Goal: Task Accomplishment & Management: Manage account settings

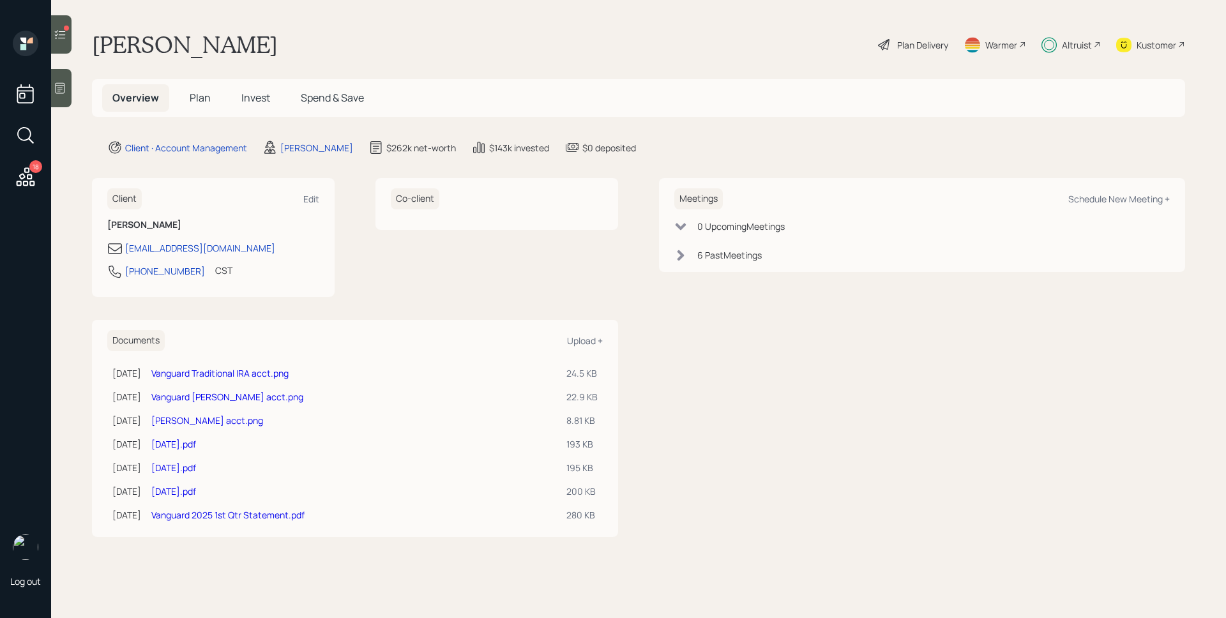
click at [1087, 45] on div "Altruist" at bounding box center [1077, 44] width 30 height 13
click at [1077, 42] on div "Altruist" at bounding box center [1077, 44] width 30 height 13
click at [33, 181] on icon at bounding box center [26, 176] width 19 height 19
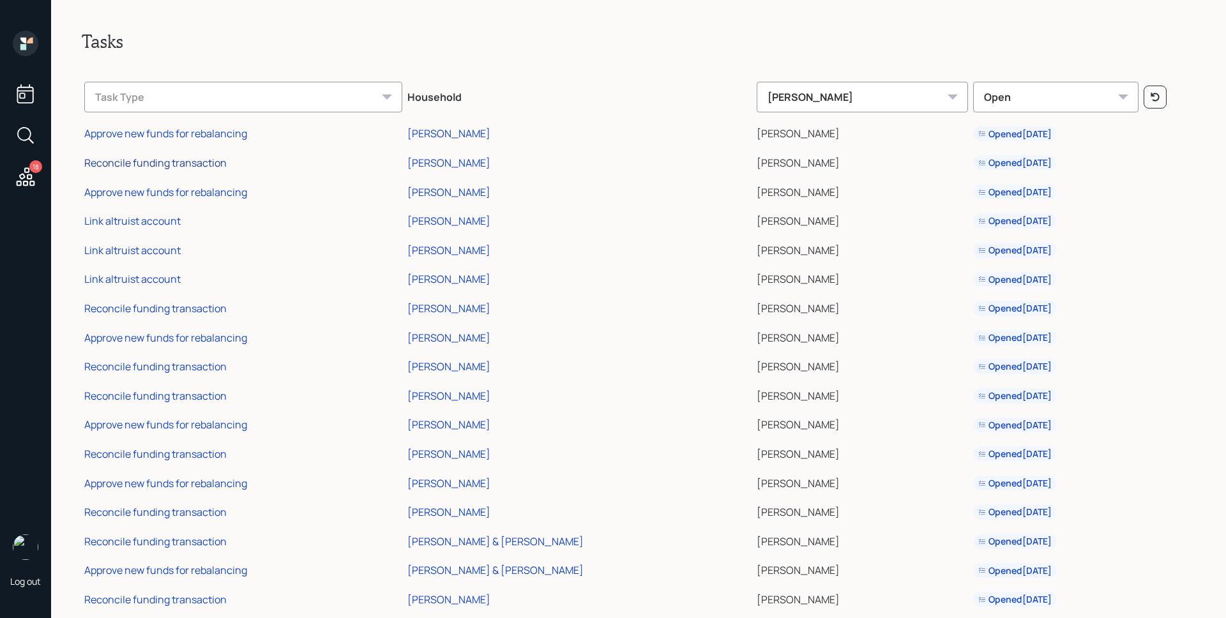
click at [162, 160] on div "Reconcile funding transaction" at bounding box center [155, 163] width 142 height 14
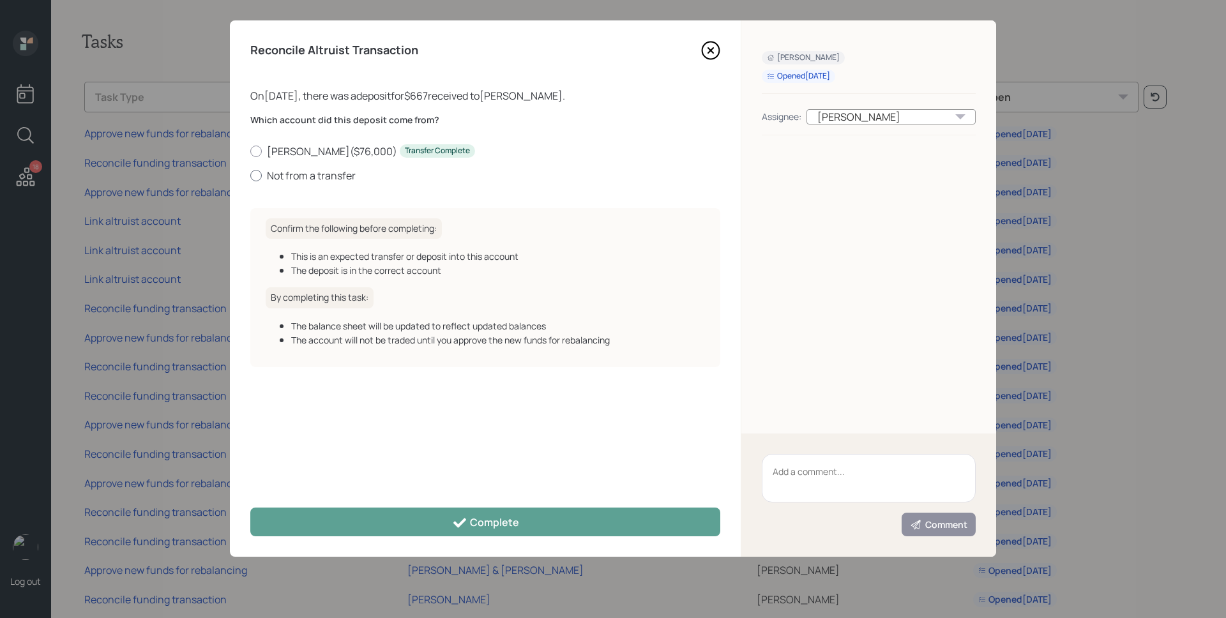
click at [303, 170] on label "Not from a transfer" at bounding box center [485, 176] width 470 height 14
click at [250, 175] on input "Not from a transfer" at bounding box center [250, 175] width 1 height 1
radio input "true"
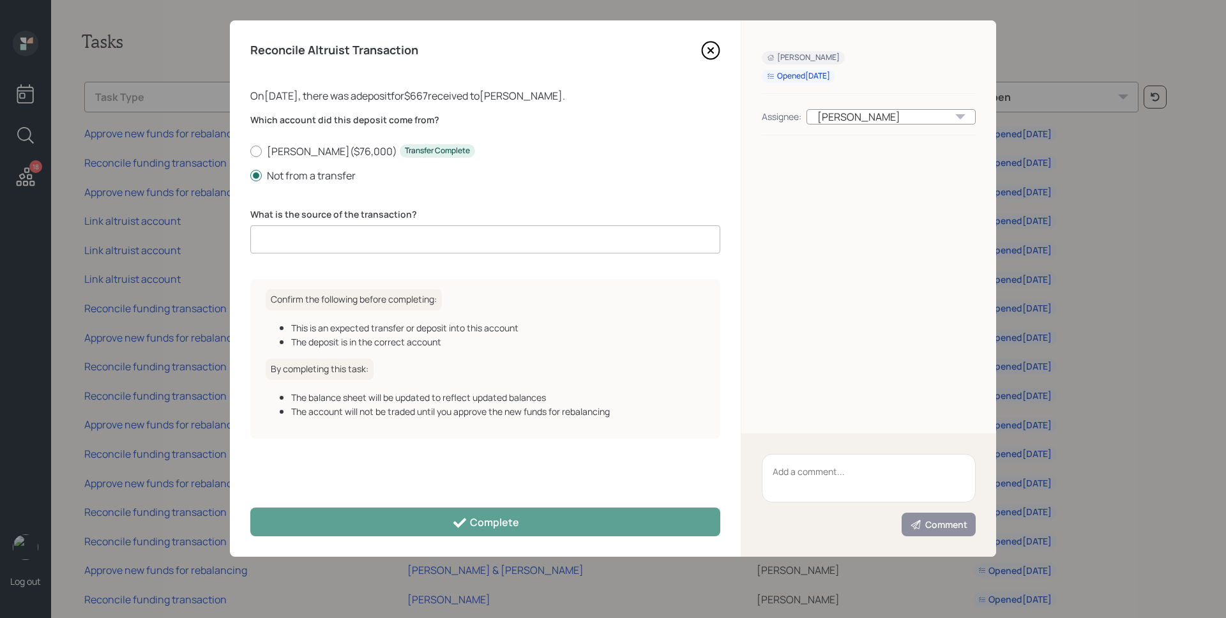
drag, startPoint x: 329, startPoint y: 215, endPoint x: 328, endPoint y: 230, distance: 15.3
click at [329, 215] on label "What is the source of the transaction?" at bounding box center [485, 214] width 470 height 13
click at [328, 230] on input at bounding box center [485, 239] width 470 height 28
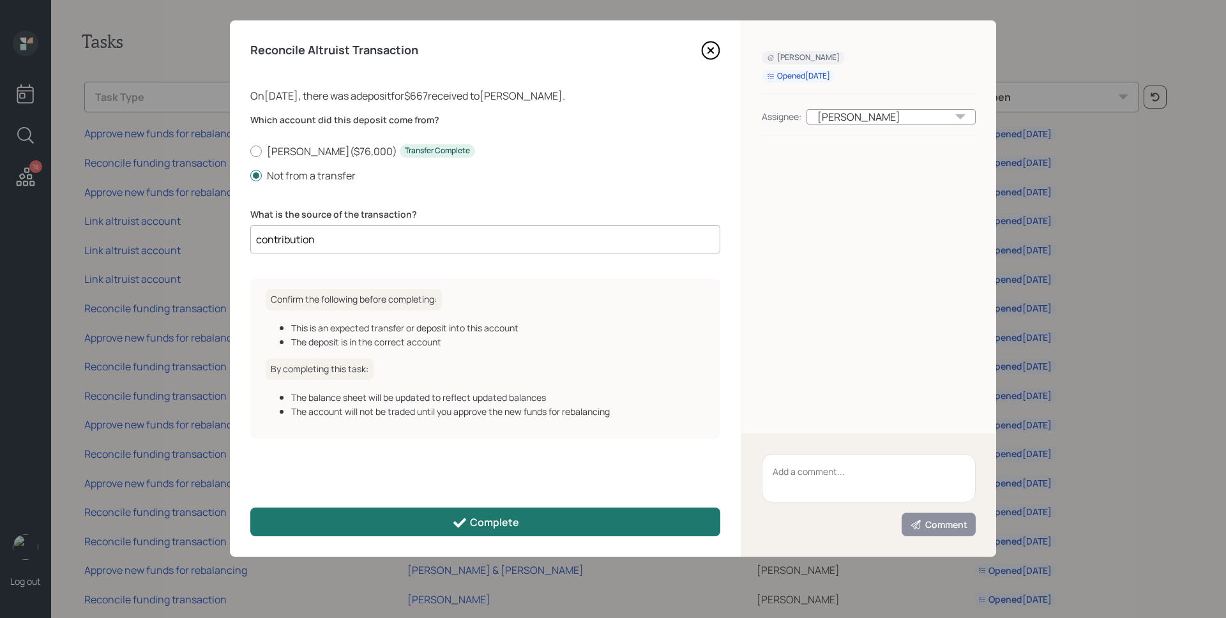
type input "contribution"
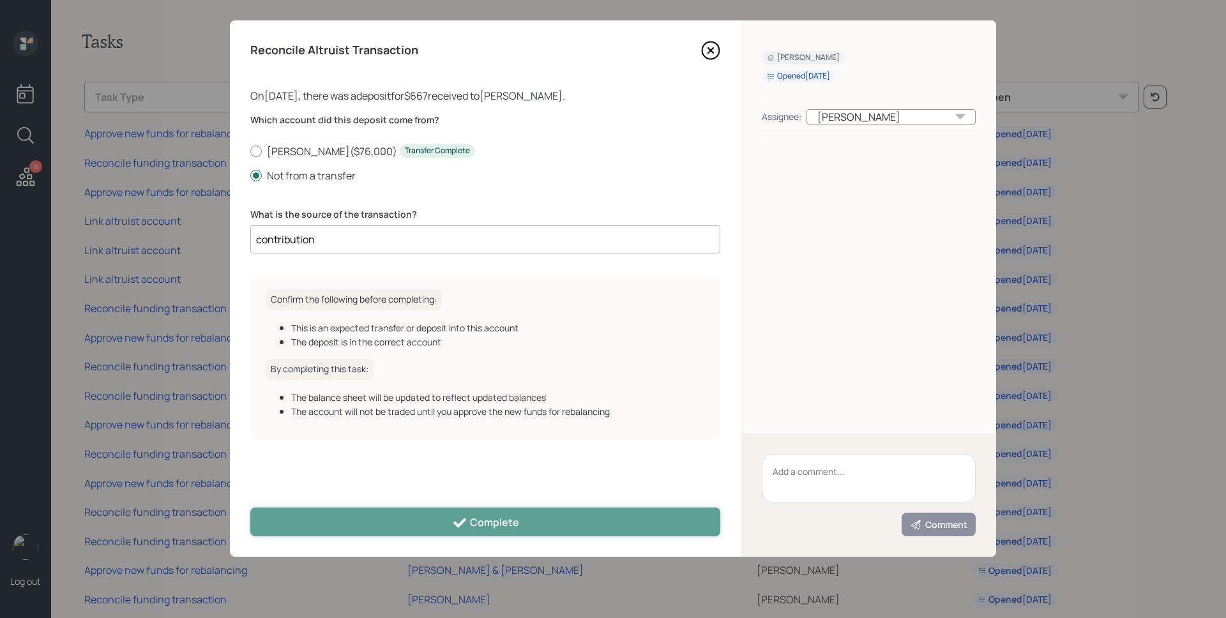
drag, startPoint x: 468, startPoint y: 520, endPoint x: 490, endPoint y: 374, distance: 147.3
click at [468, 520] on icon at bounding box center [459, 522] width 15 height 15
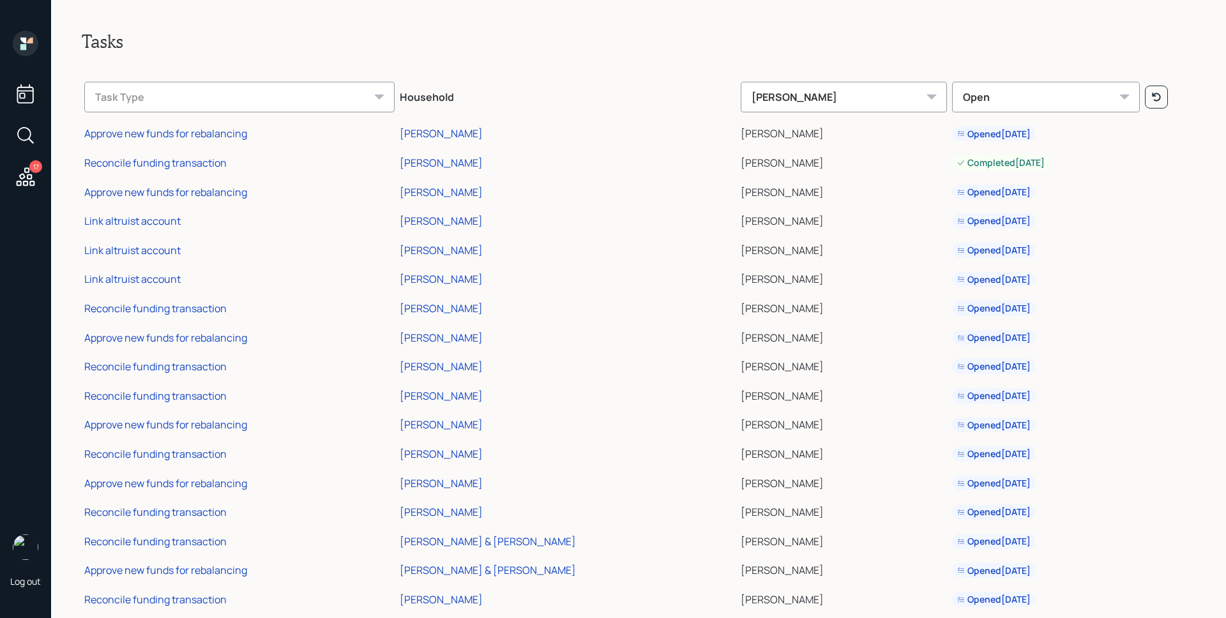
click at [164, 141] on td "Approve new funds for rebalancing" at bounding box center [240, 132] width 316 height 29
click at [166, 133] on div "Approve new funds for rebalancing" at bounding box center [165, 133] width 163 height 14
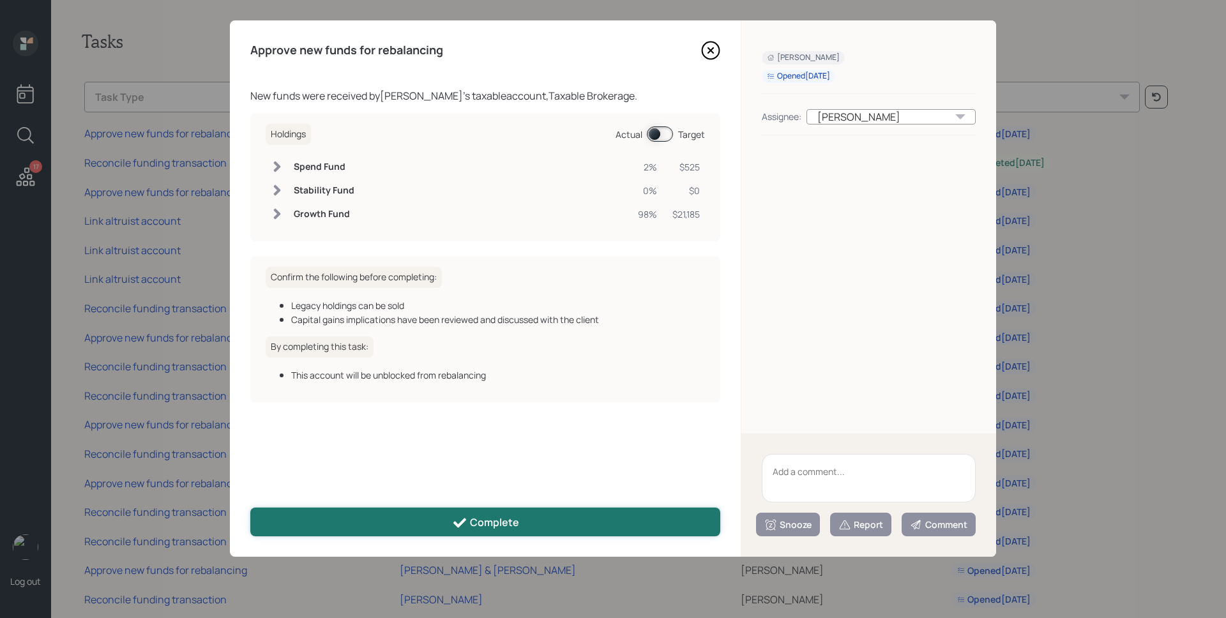
click at [506, 520] on div "Complete" at bounding box center [485, 522] width 67 height 15
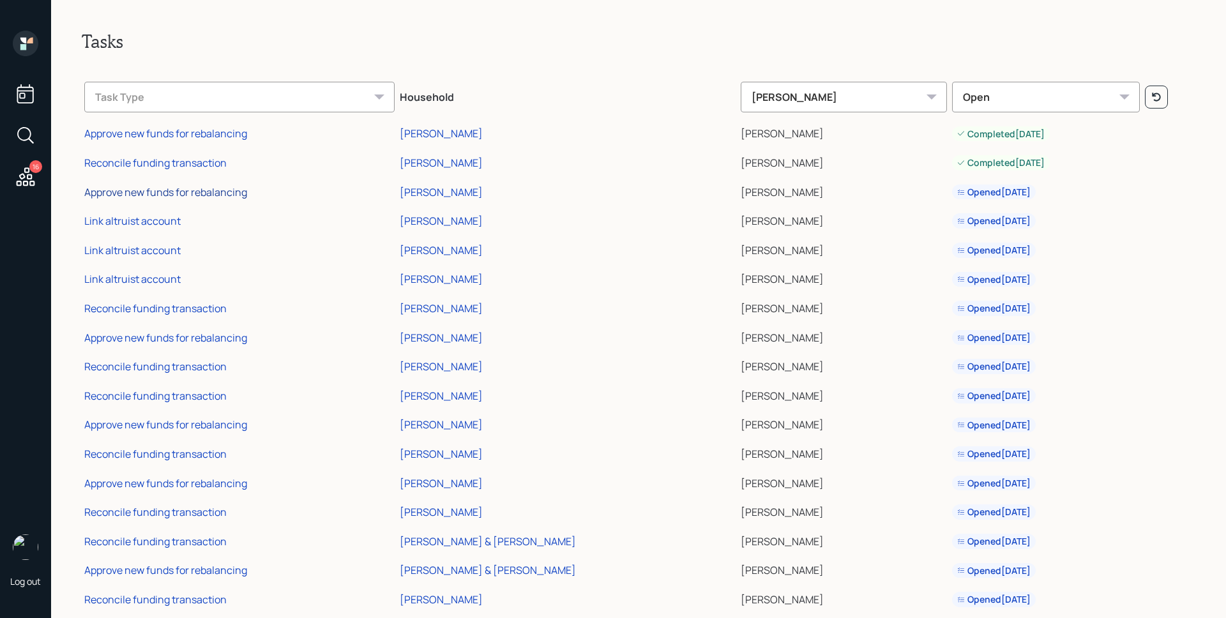
click at [192, 185] on div "Approve new funds for rebalancing" at bounding box center [165, 192] width 163 height 14
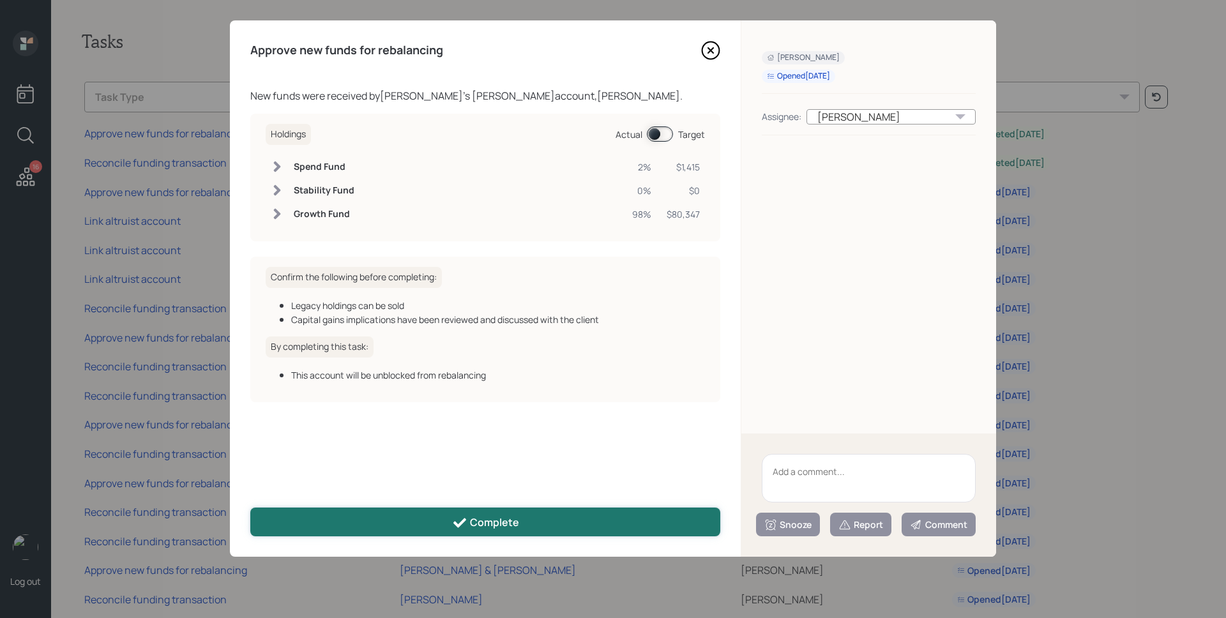
click at [528, 524] on button "Complete" at bounding box center [485, 522] width 470 height 29
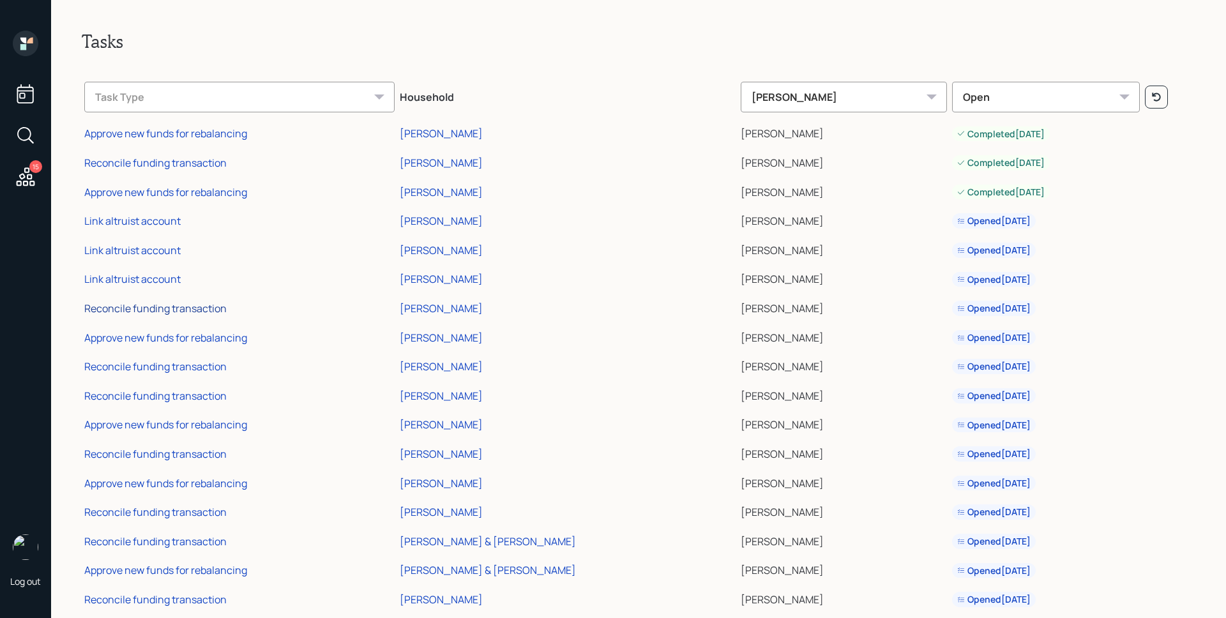
click at [208, 309] on div "Reconcile funding transaction" at bounding box center [155, 308] width 142 height 14
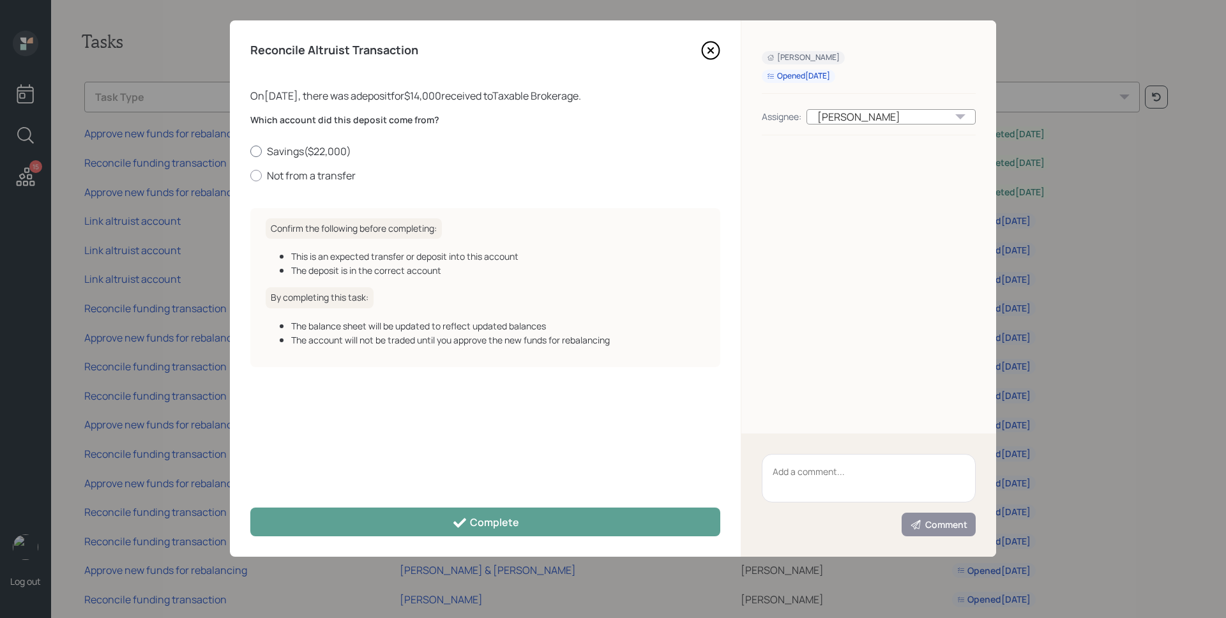
click at [307, 156] on label "Savings ( $22,000 )" at bounding box center [485, 151] width 470 height 14
click at [250, 151] on input "Savings ( $22,000 )" at bounding box center [250, 151] width 1 height 1
radio input "true"
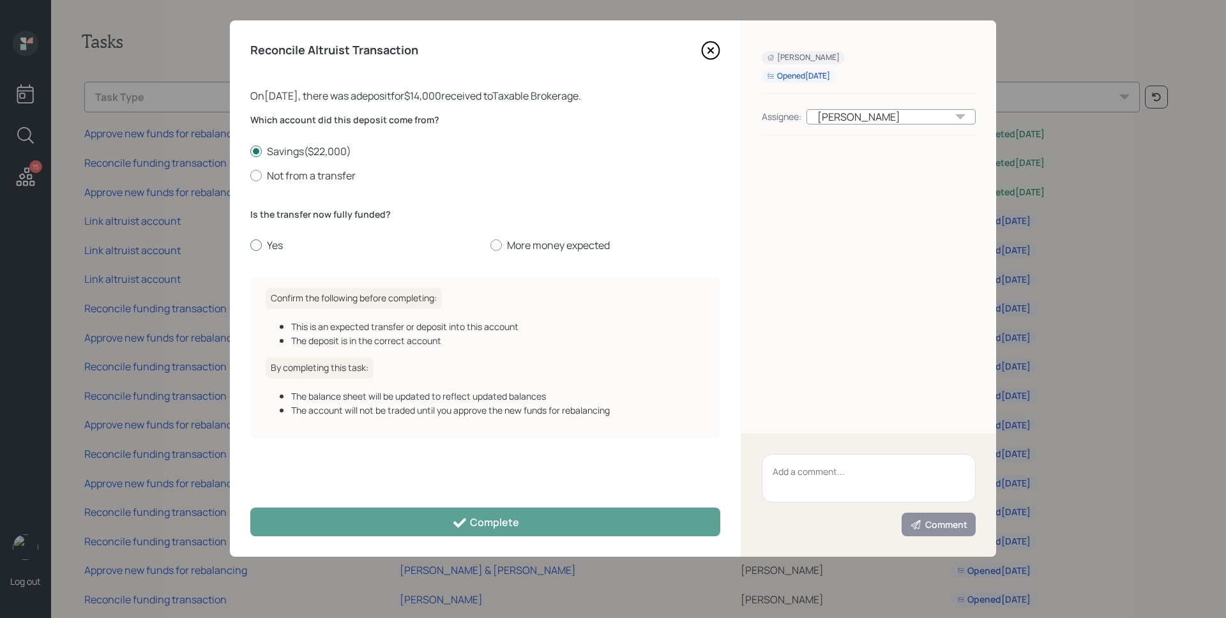
click at [277, 245] on label "Yes" at bounding box center [365, 245] width 230 height 14
click at [250, 245] on input "Yes" at bounding box center [250, 245] width 1 height 1
radio input "true"
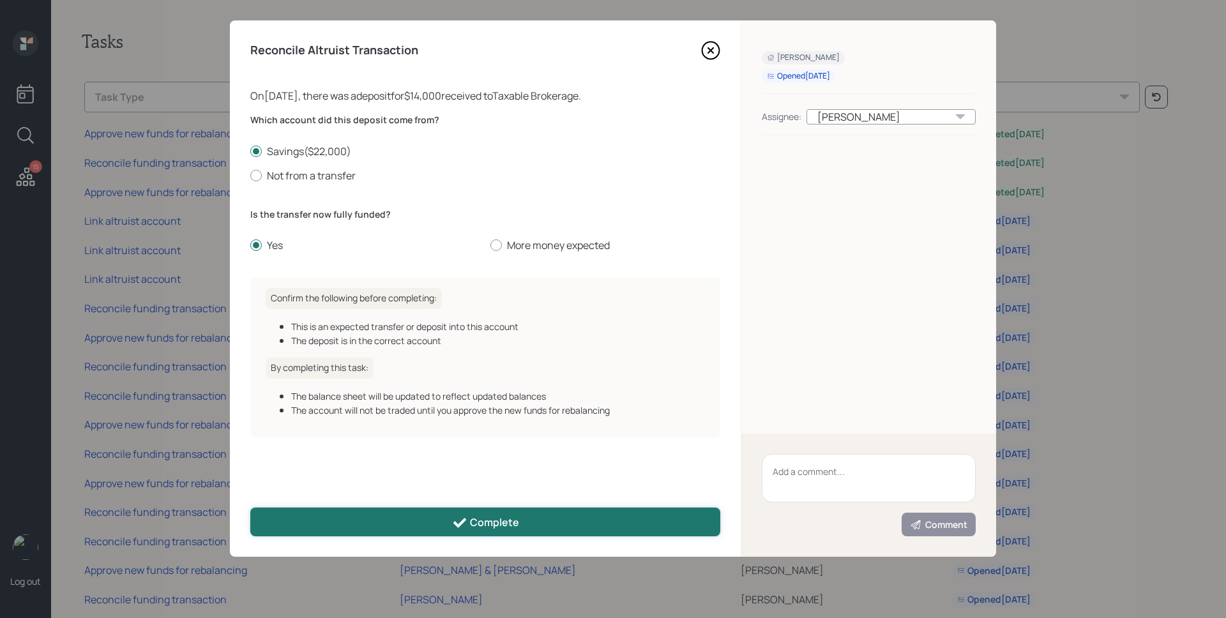
click at [482, 526] on div "Complete" at bounding box center [485, 522] width 67 height 15
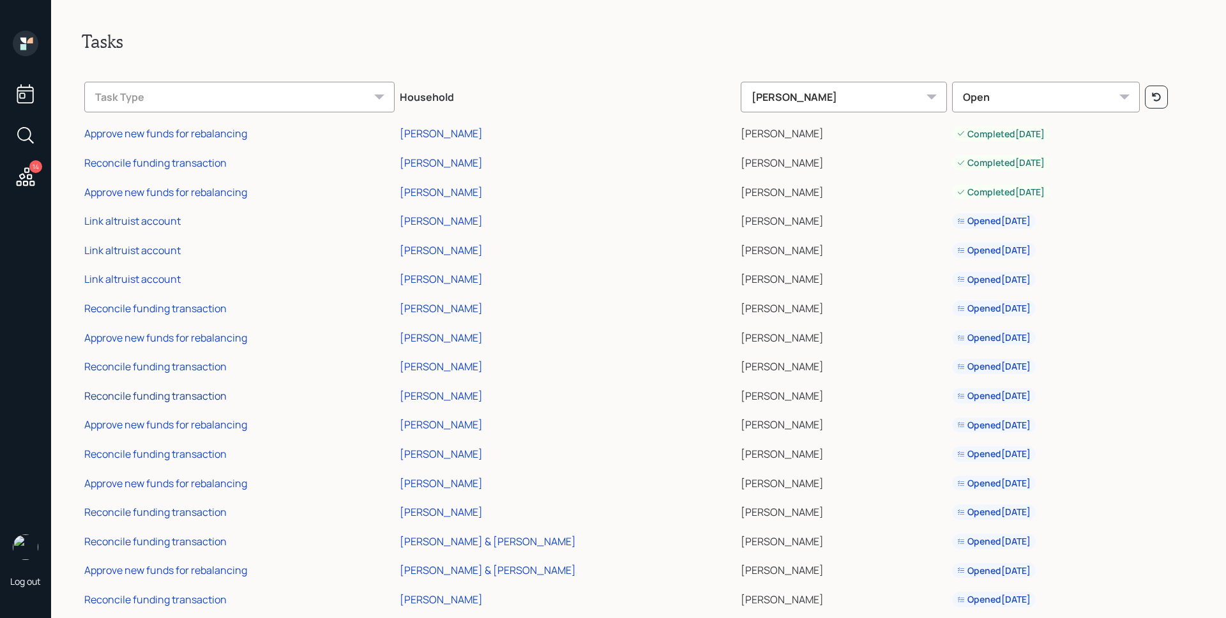
click at [191, 389] on div "Reconcile funding transaction" at bounding box center [155, 396] width 142 height 14
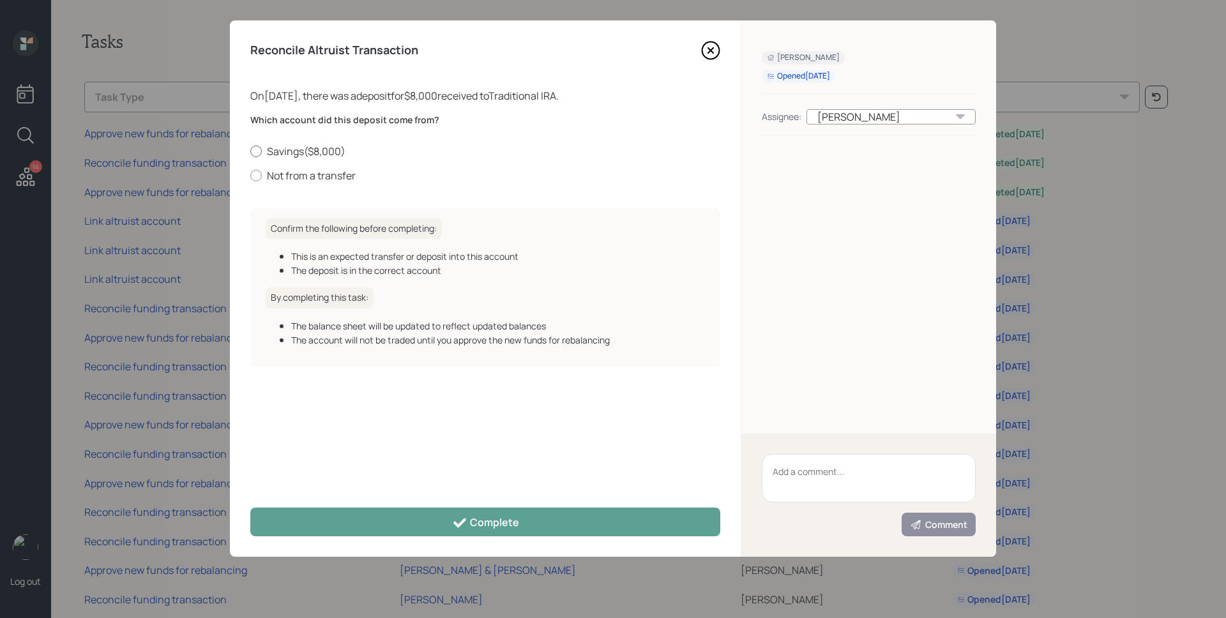
click at [296, 153] on label "Savings ( $8,000 )" at bounding box center [485, 151] width 470 height 14
click at [250, 151] on input "Savings ( $8,000 )" at bounding box center [250, 151] width 1 height 1
radio input "true"
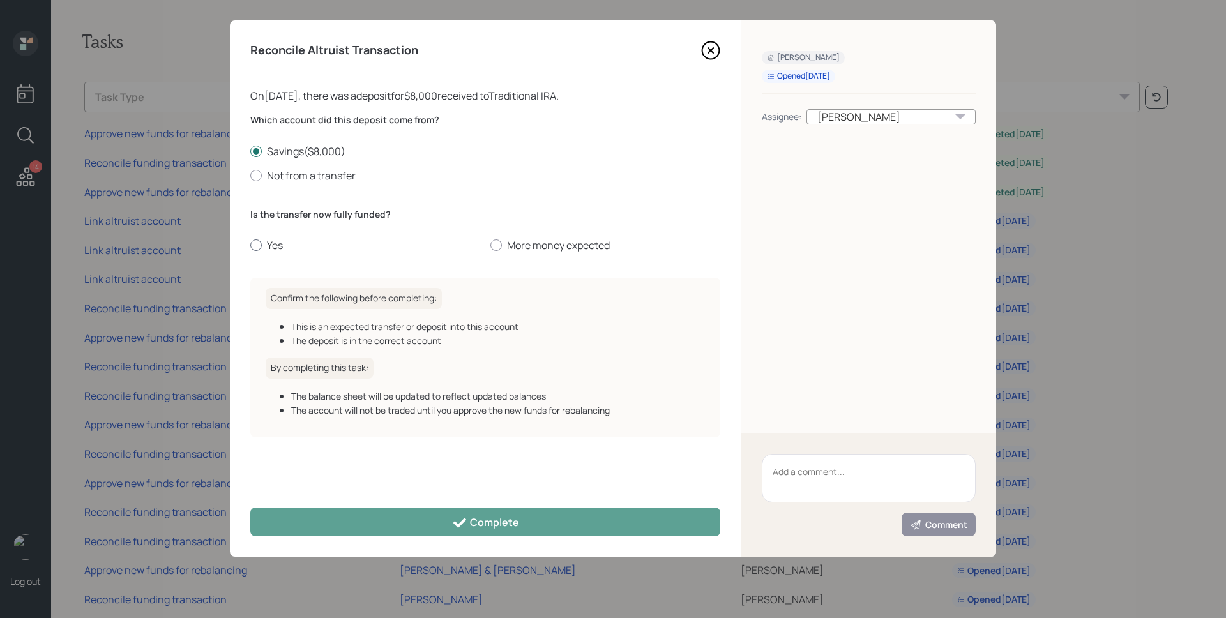
click at [284, 245] on label "Yes" at bounding box center [365, 245] width 230 height 14
click at [250, 245] on input "Yes" at bounding box center [250, 245] width 1 height 1
radio input "true"
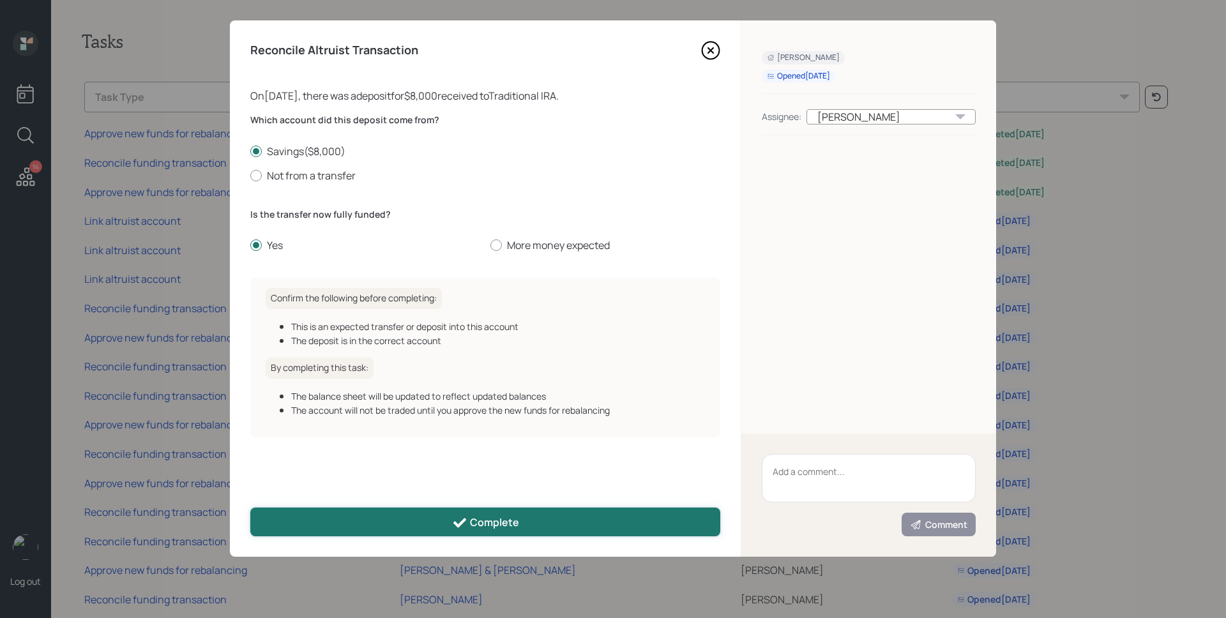
click at [493, 526] on div "Complete" at bounding box center [485, 522] width 67 height 15
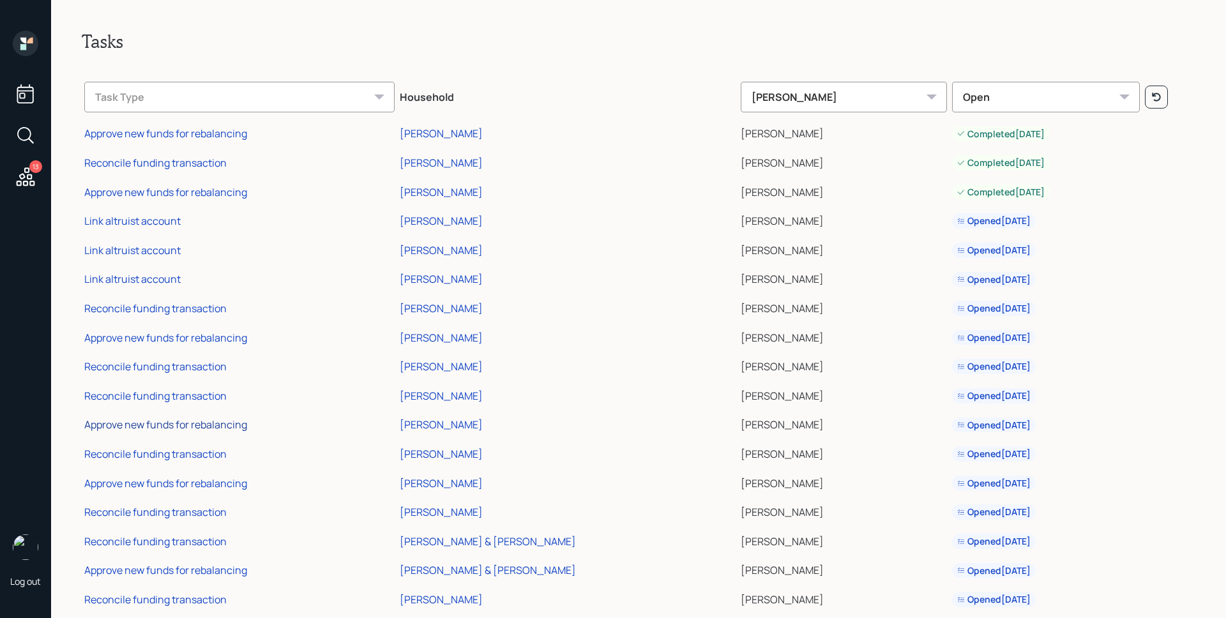
click at [223, 425] on div "Approve new funds for rebalancing" at bounding box center [165, 425] width 163 height 14
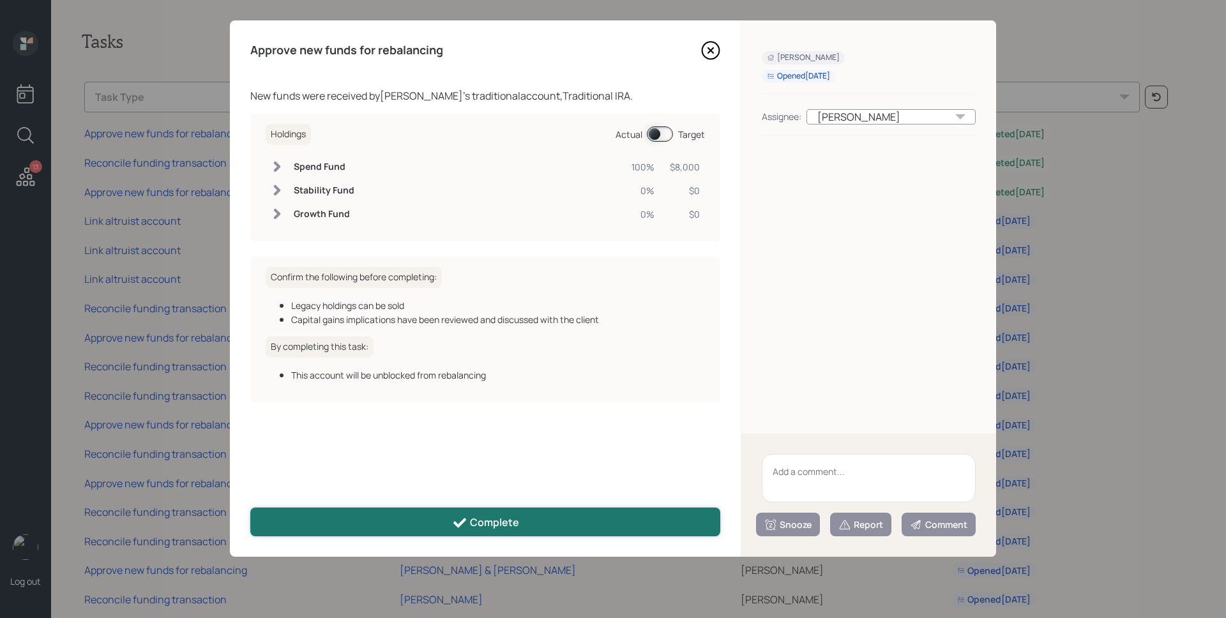
click at [499, 515] on div "Complete" at bounding box center [485, 522] width 67 height 15
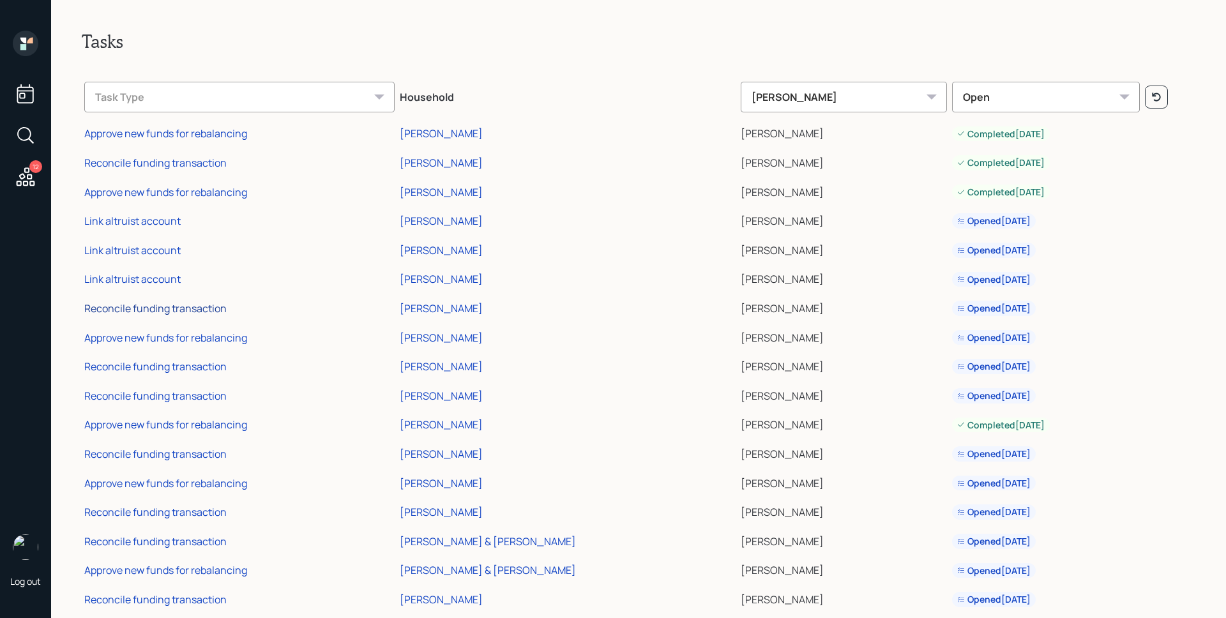
click at [183, 312] on div "Reconcile funding transaction" at bounding box center [155, 308] width 142 height 14
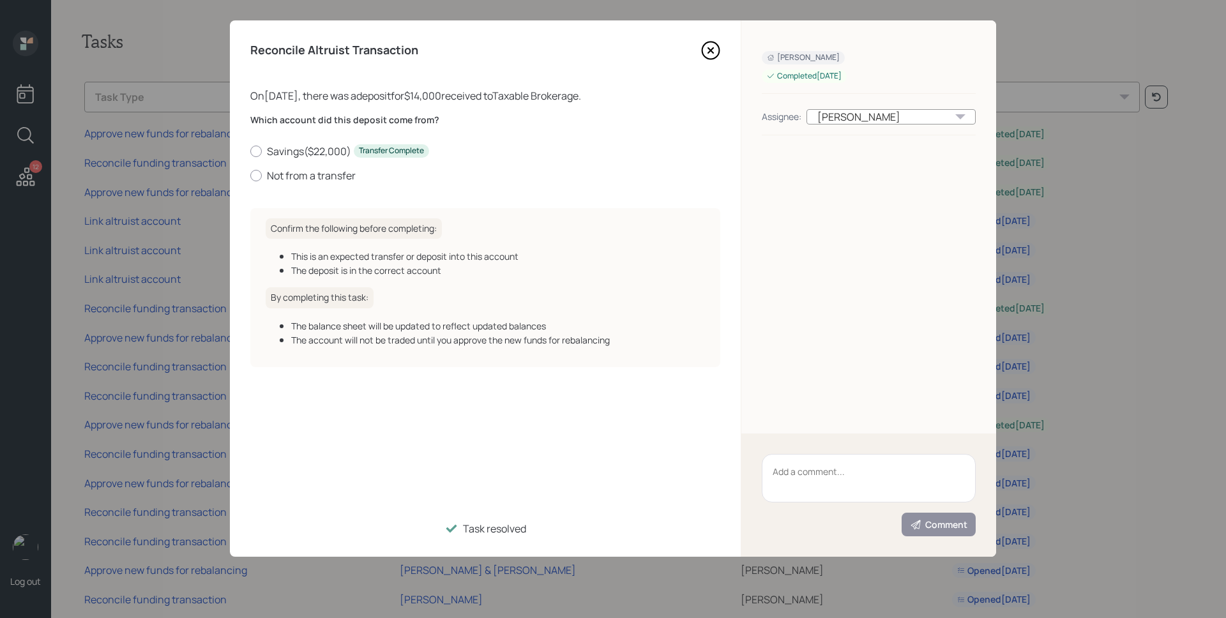
click at [699, 48] on div "Reconcile Altruist Transaction" at bounding box center [485, 50] width 470 height 19
click at [701, 52] on icon at bounding box center [710, 50] width 19 height 19
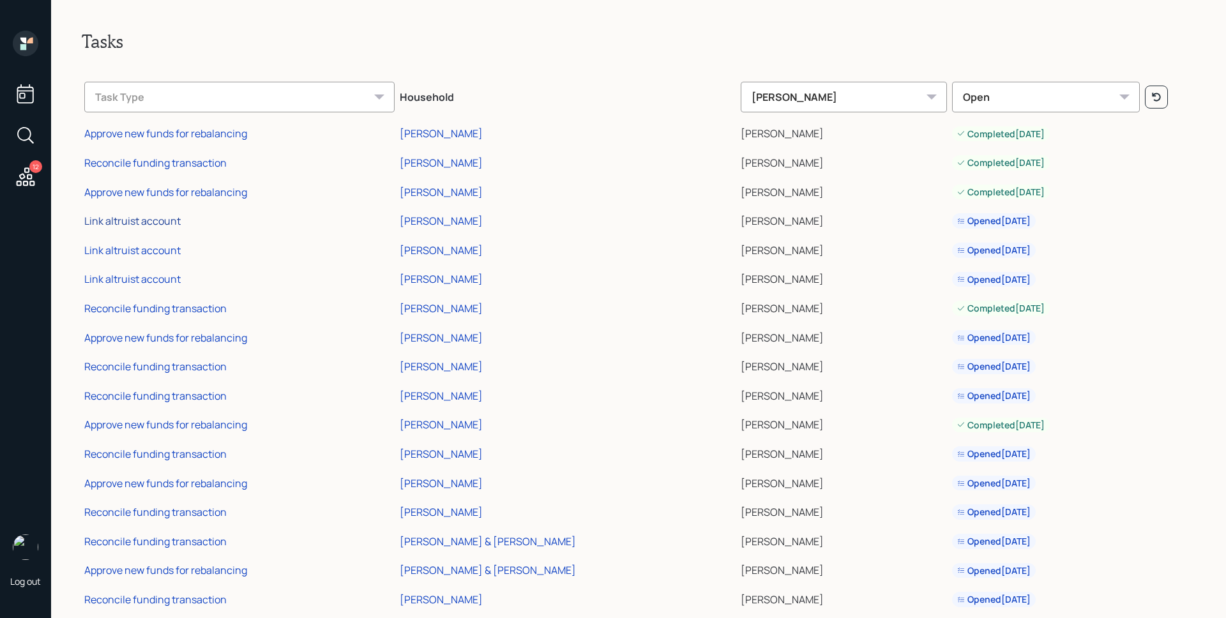
click at [126, 219] on div "Link altruist account" at bounding box center [132, 221] width 96 height 14
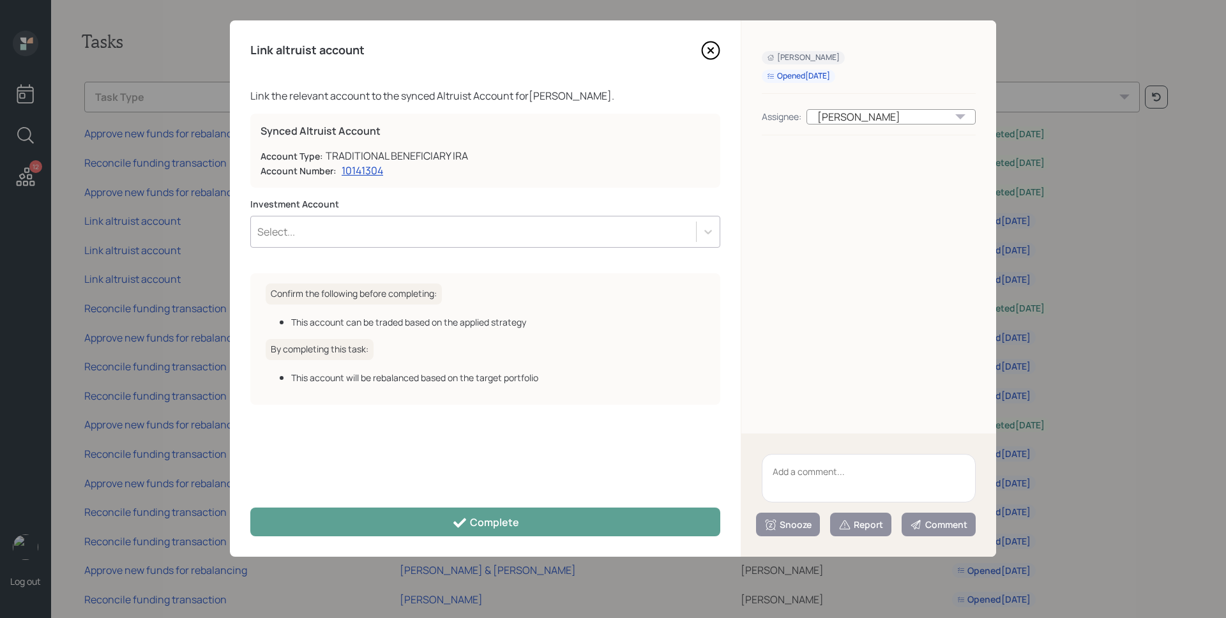
click at [483, 230] on div "Select..." at bounding box center [473, 232] width 445 height 22
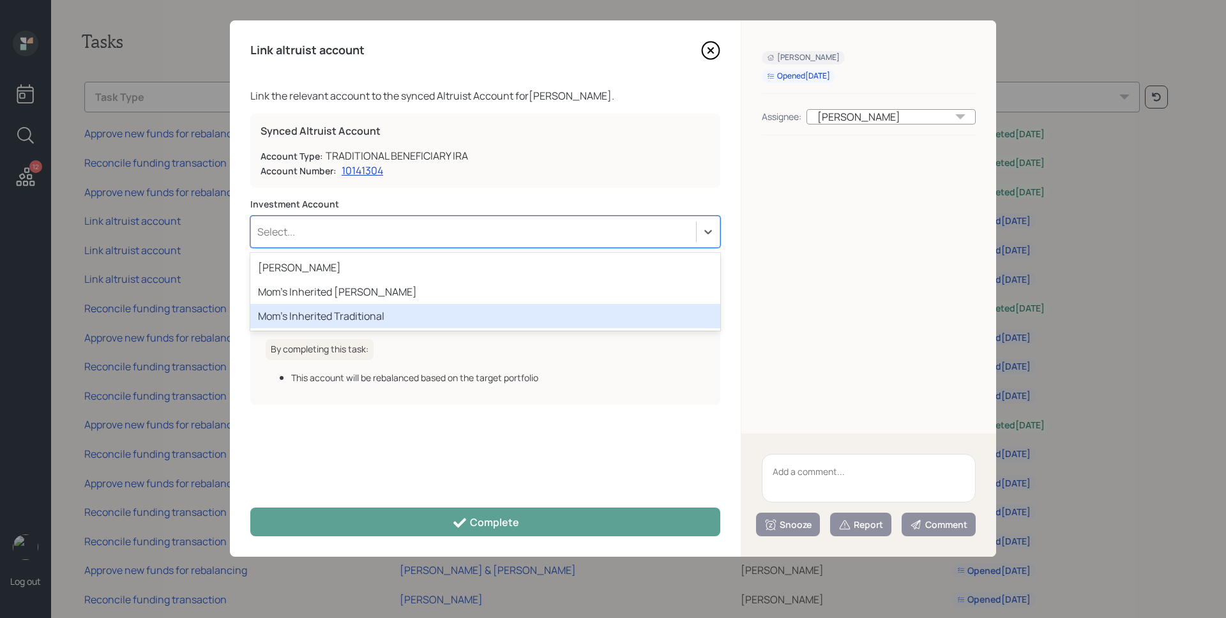
click at [437, 312] on div "Mom's Inherited Traditional" at bounding box center [485, 316] width 470 height 24
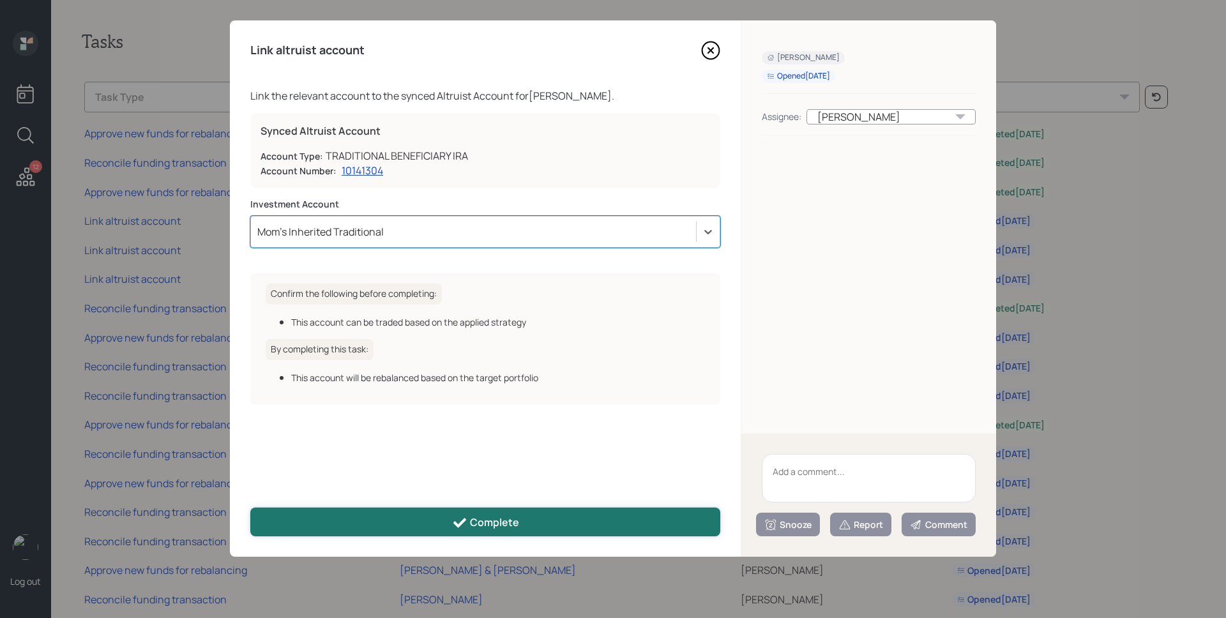
click at [503, 522] on div "Complete" at bounding box center [485, 522] width 67 height 15
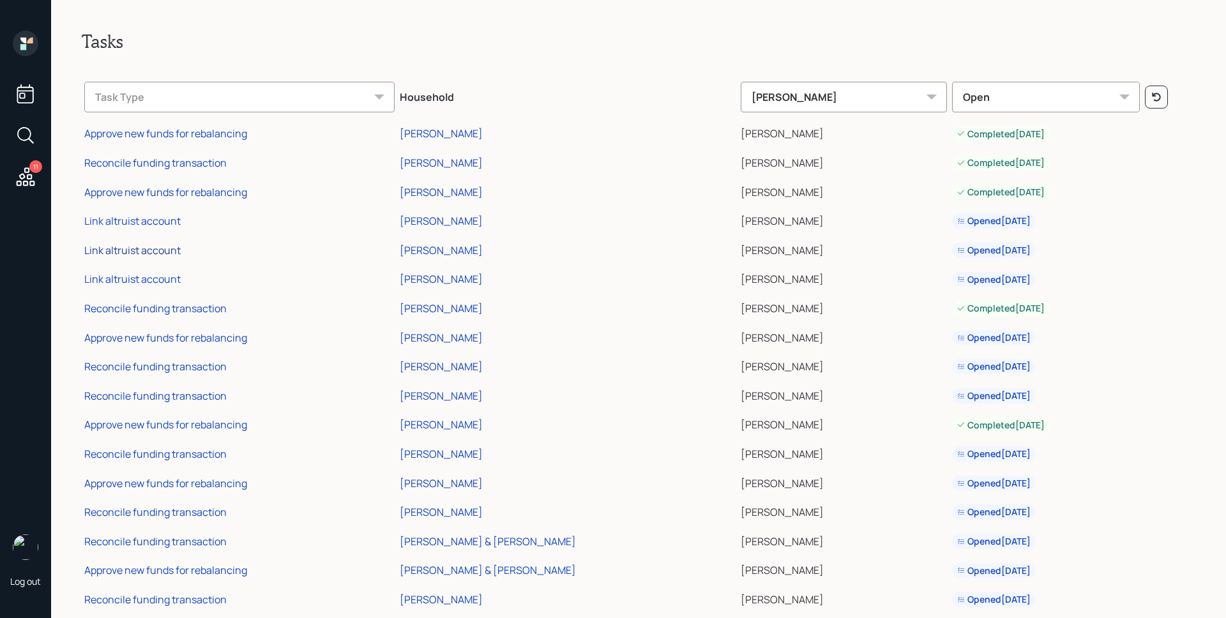
click at [167, 245] on div "Link altruist account" at bounding box center [132, 250] width 96 height 14
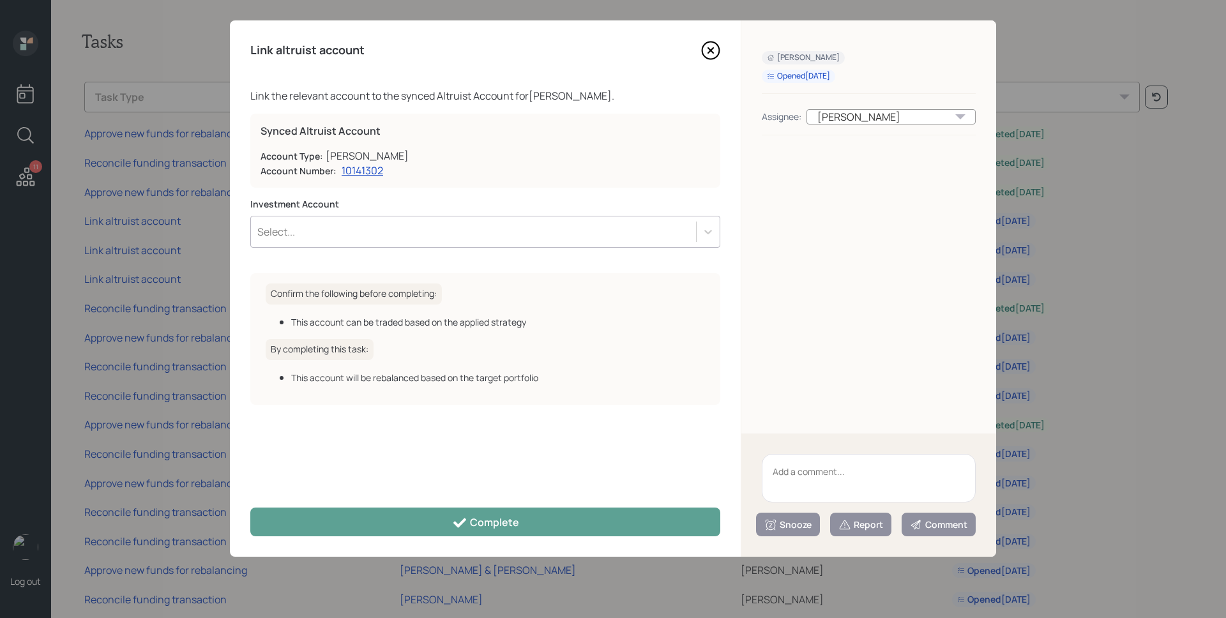
click at [372, 223] on div "Select..." at bounding box center [473, 232] width 445 height 22
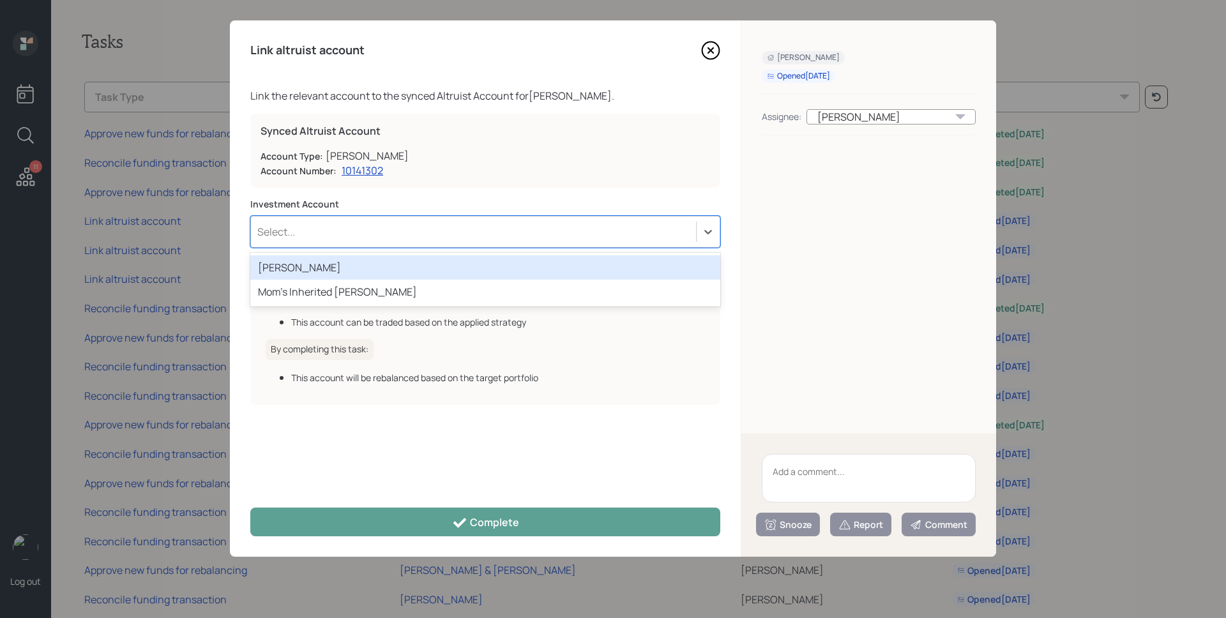
click at [339, 262] on div "[PERSON_NAME]" at bounding box center [485, 267] width 470 height 24
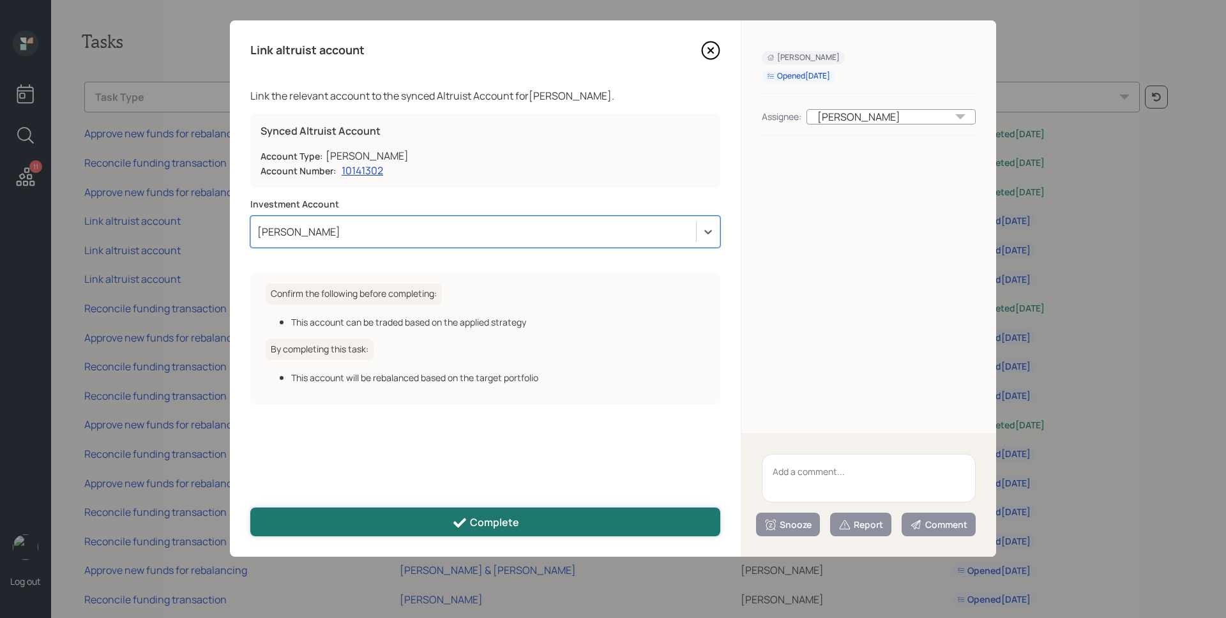
click at [420, 519] on button "Complete" at bounding box center [485, 522] width 470 height 29
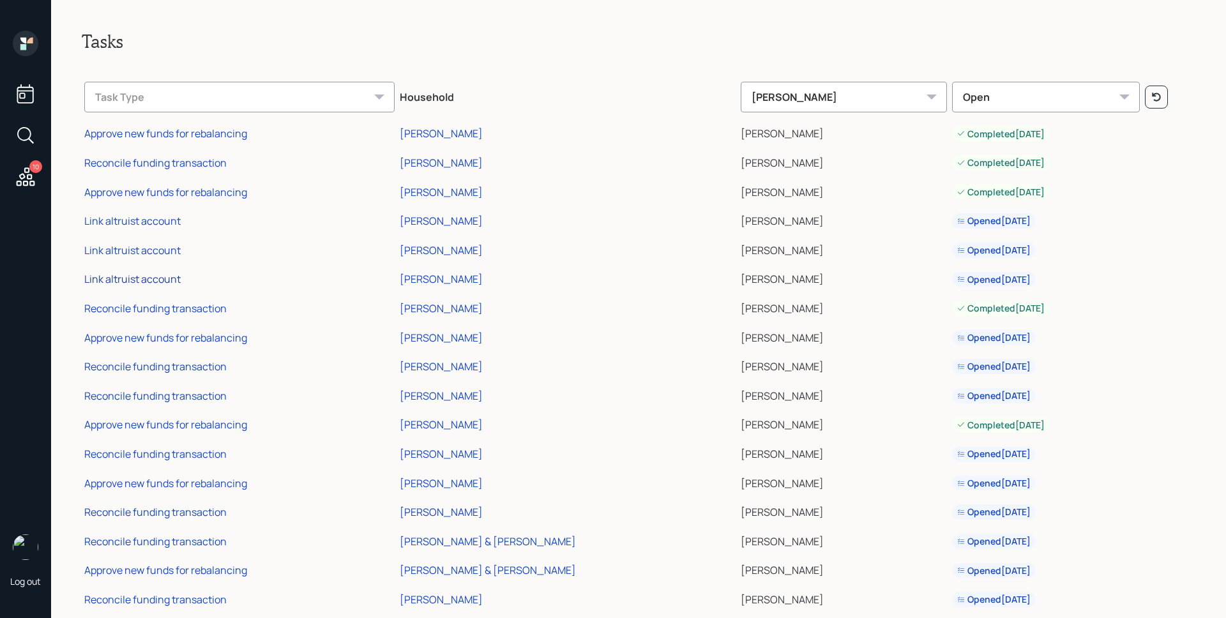
click at [158, 282] on div "Link altruist account" at bounding box center [132, 279] width 96 height 14
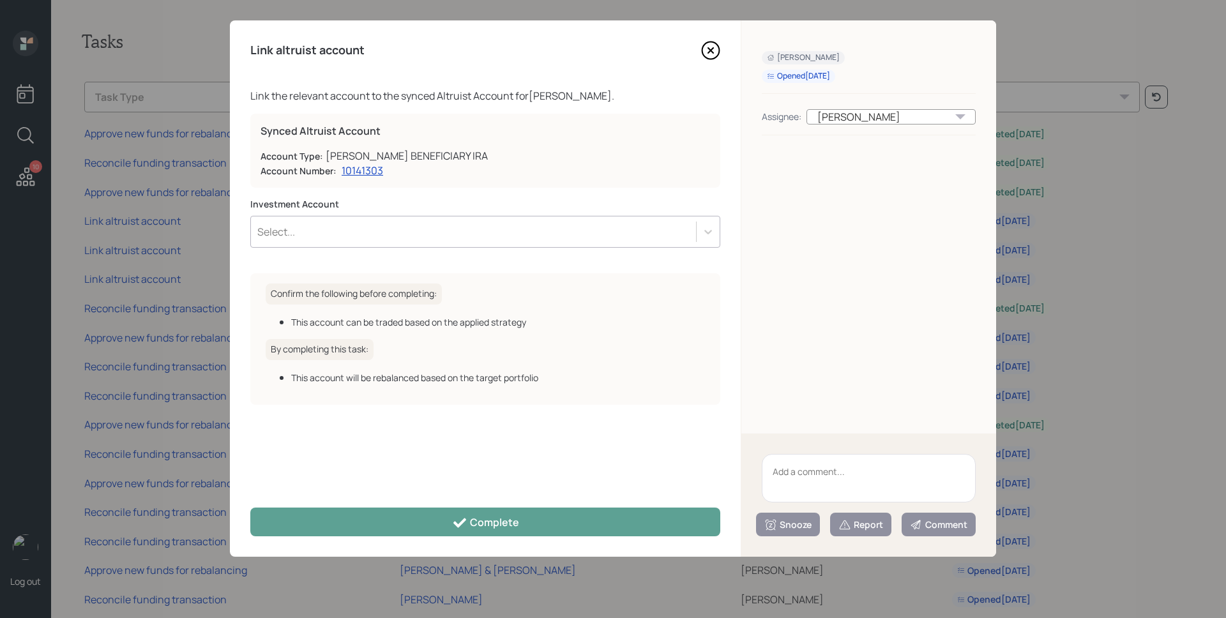
click at [416, 224] on div "Select..." at bounding box center [473, 232] width 445 height 22
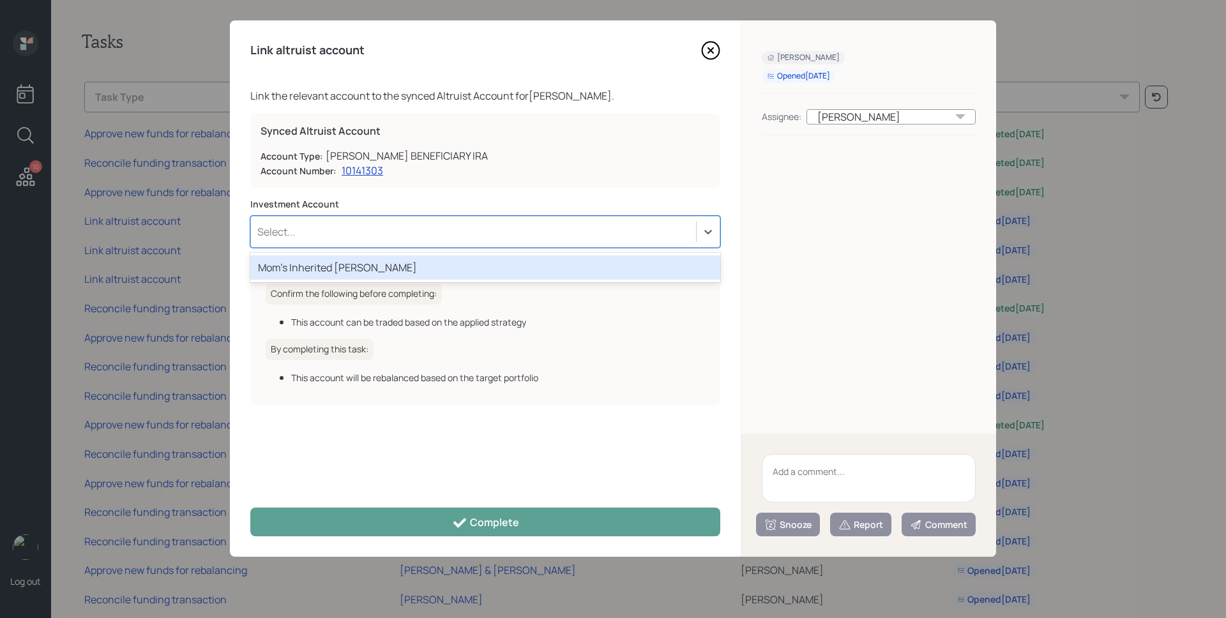
click at [390, 268] on div "Mom's Inherited [PERSON_NAME]" at bounding box center [485, 267] width 470 height 24
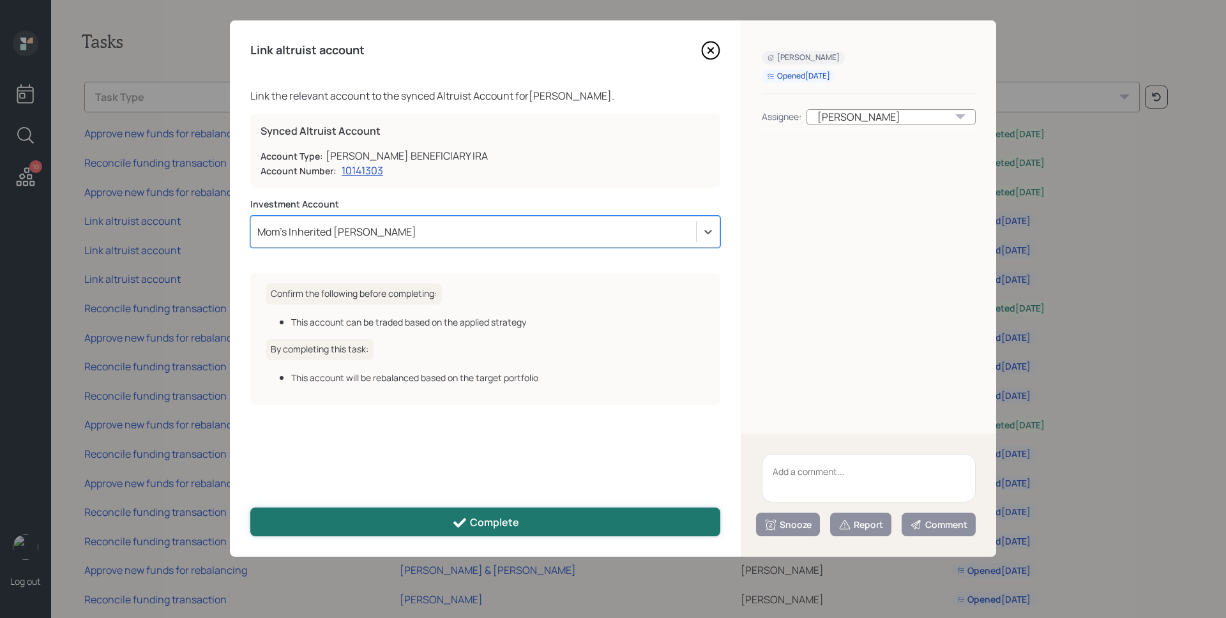
click at [488, 522] on div "Complete" at bounding box center [485, 522] width 67 height 15
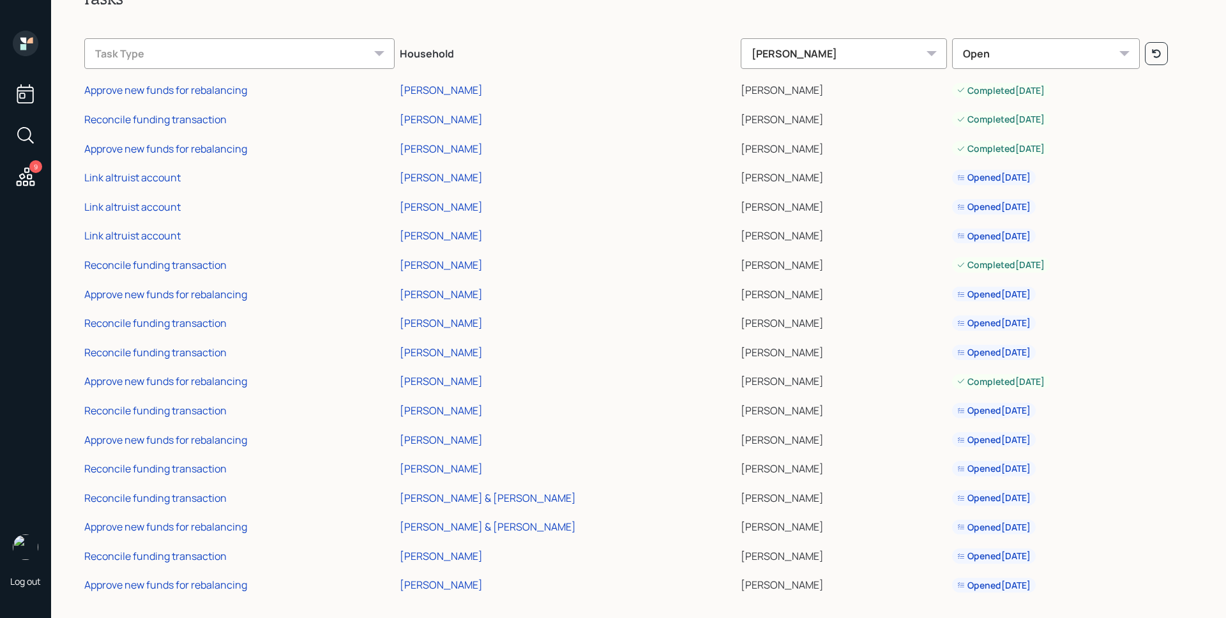
scroll to position [54, 0]
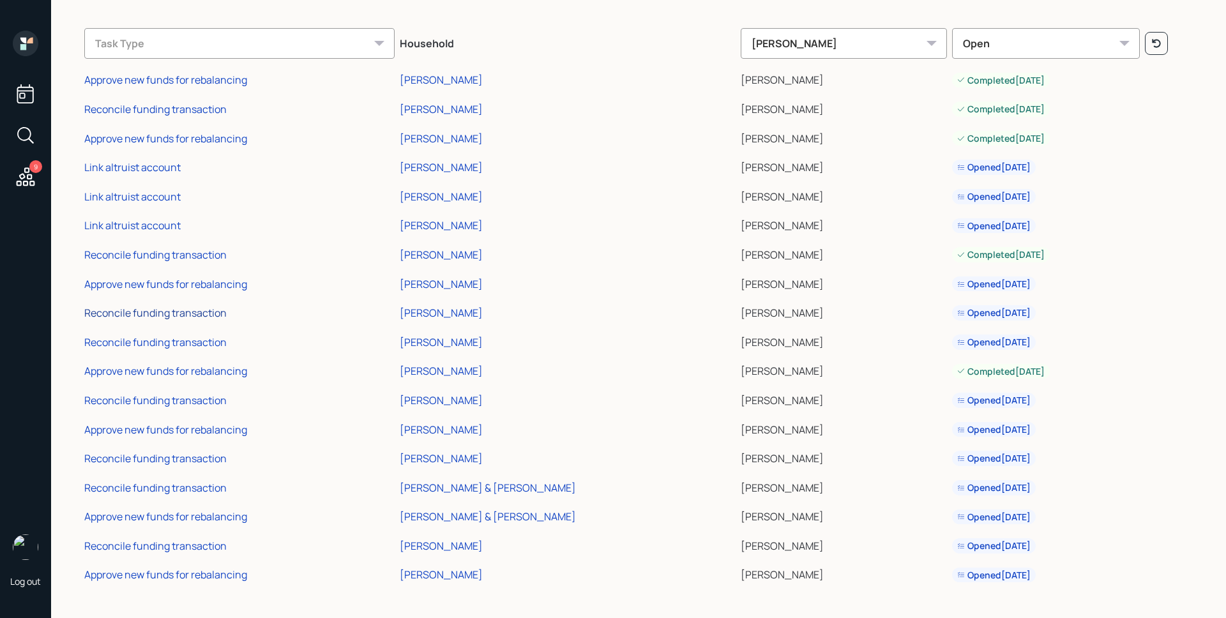
click at [213, 308] on div "Reconcile funding transaction" at bounding box center [155, 313] width 142 height 14
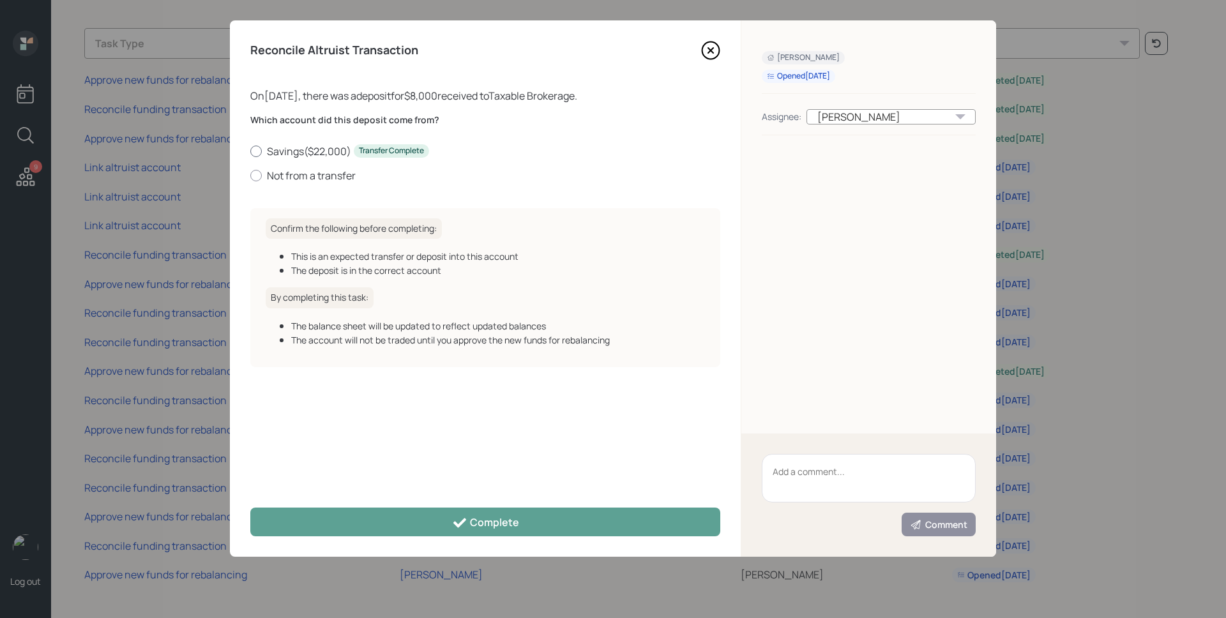
click at [283, 156] on label "Savings ( $22,000 ) Transfer Complete" at bounding box center [485, 151] width 470 height 14
click at [250, 151] on input "Savings ( $22,000 ) Transfer Complete" at bounding box center [250, 151] width 1 height 1
radio input "true"
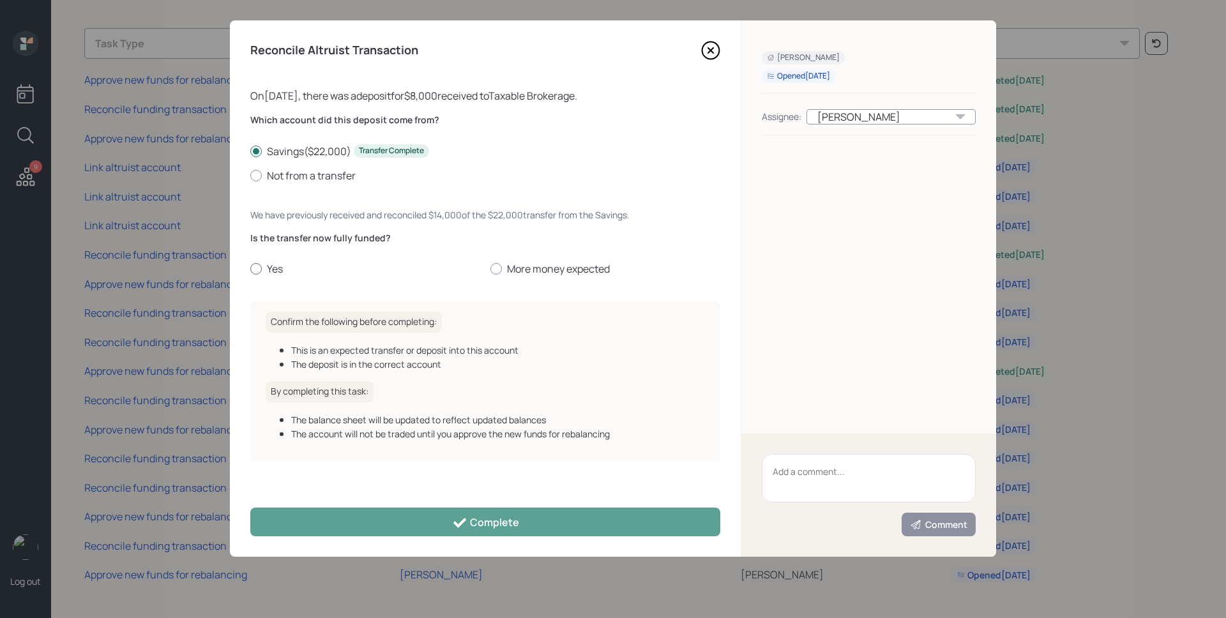
click at [259, 270] on div at bounding box center [255, 268] width 11 height 11
click at [250, 270] on input "Yes" at bounding box center [250, 269] width 1 height 1
radio input "true"
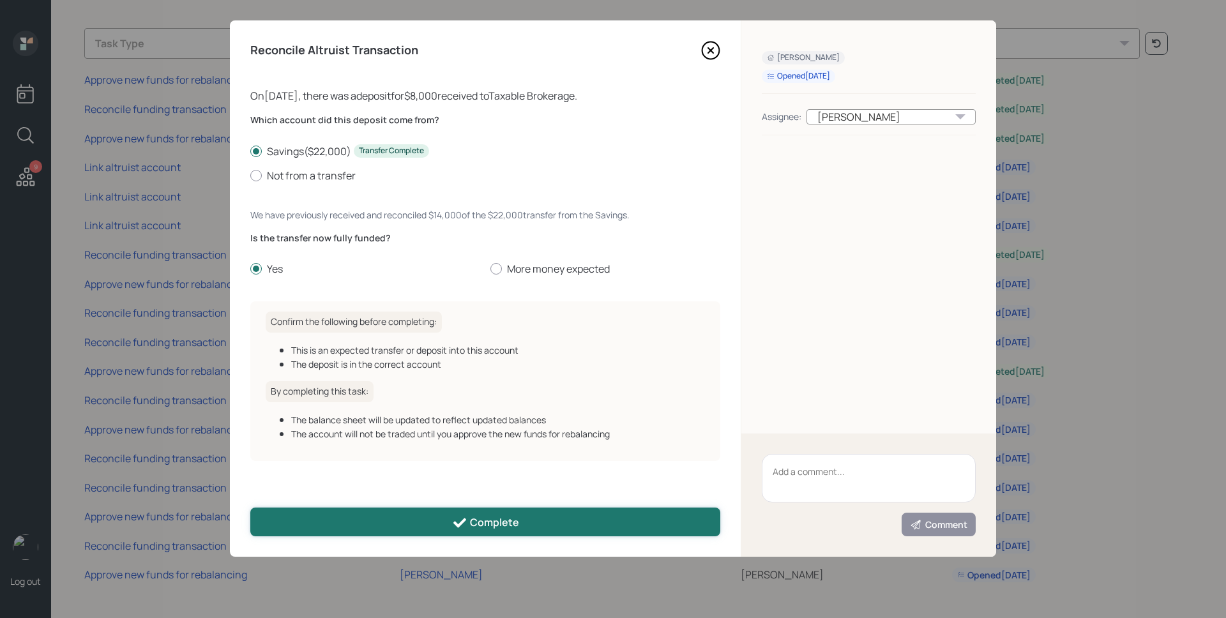
click at [431, 519] on button "Complete" at bounding box center [485, 522] width 470 height 29
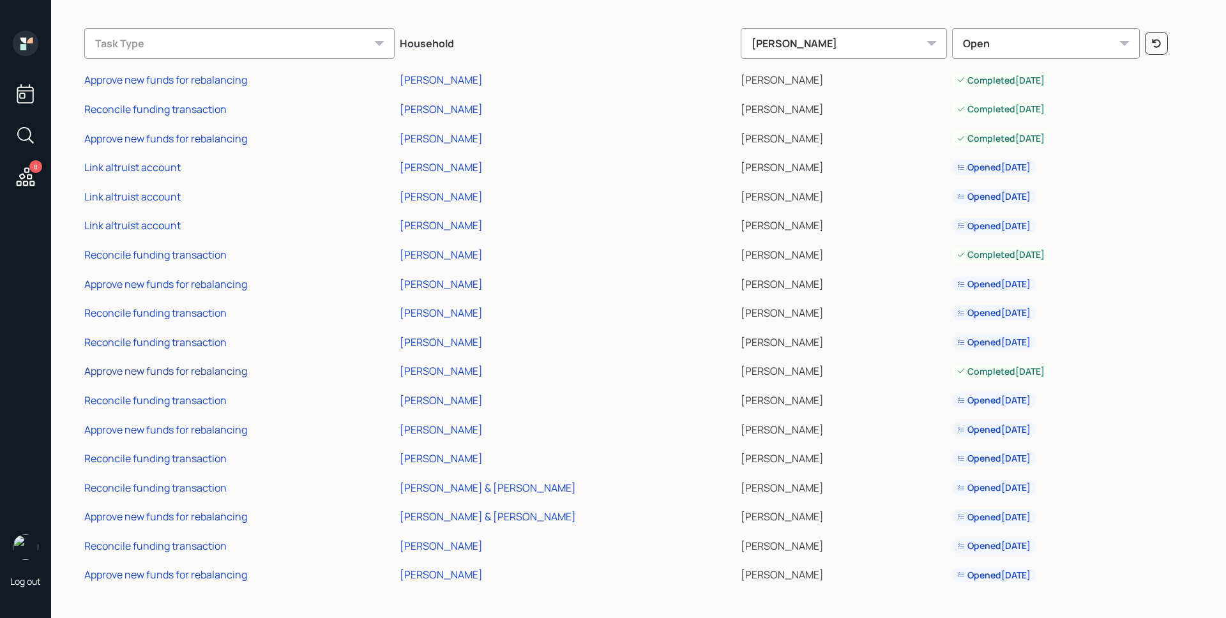
click at [197, 369] on div "Approve new funds for rebalancing" at bounding box center [165, 371] width 163 height 14
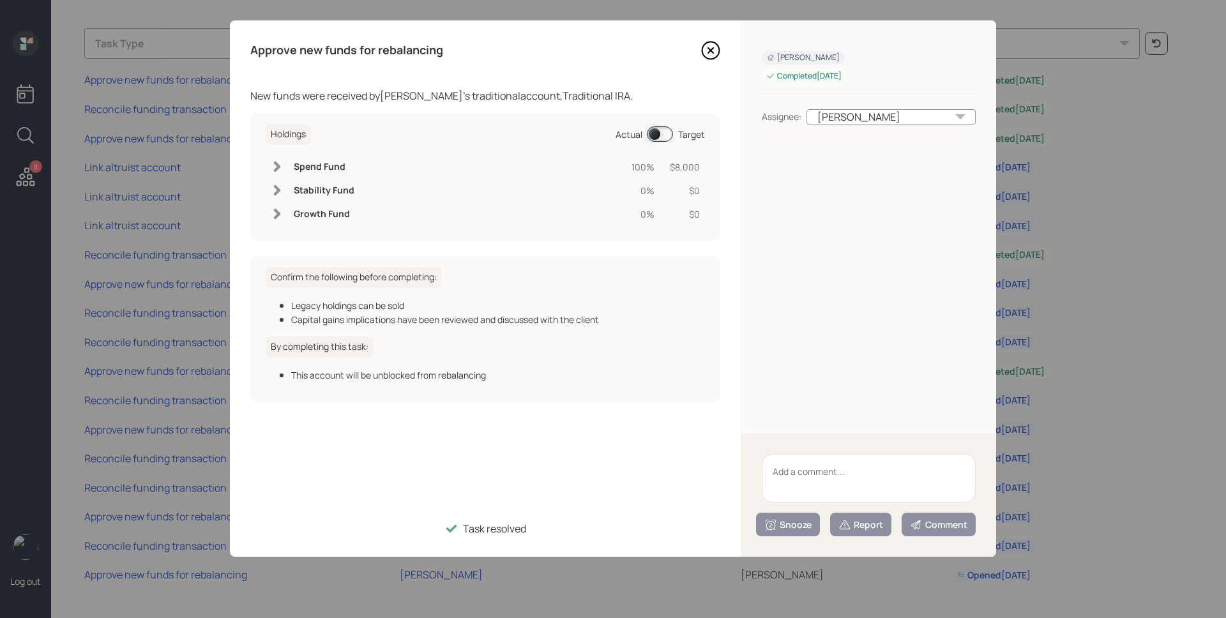
click at [706, 49] on icon at bounding box center [710, 50] width 19 height 19
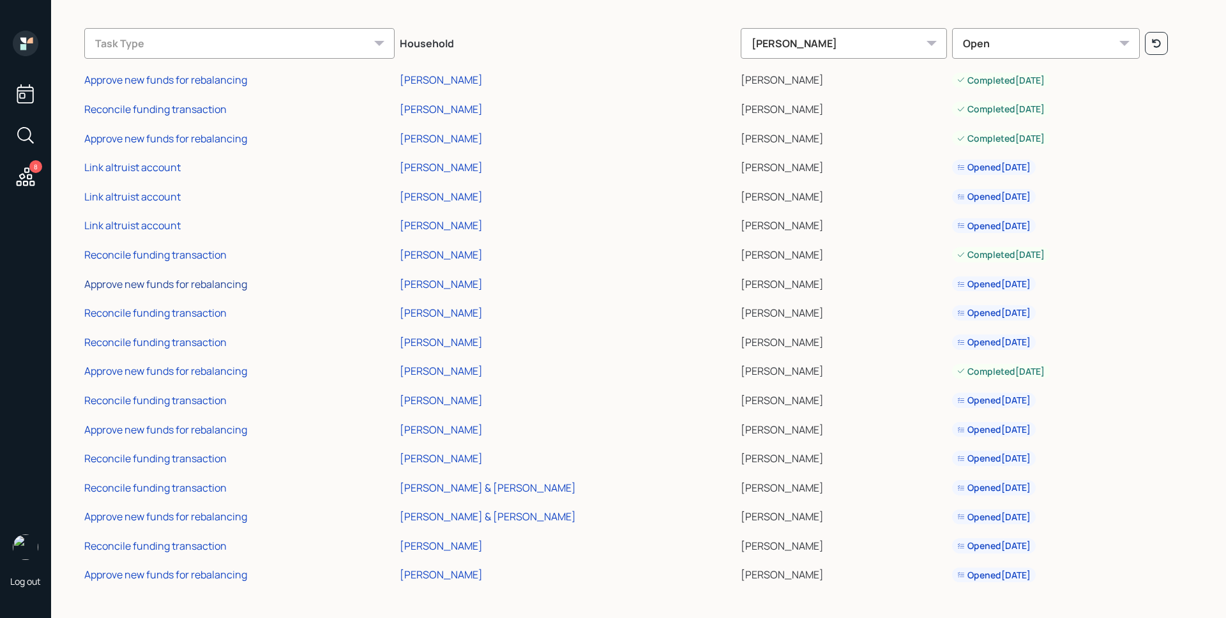
click at [201, 284] on div "Approve new funds for rebalancing" at bounding box center [165, 284] width 163 height 14
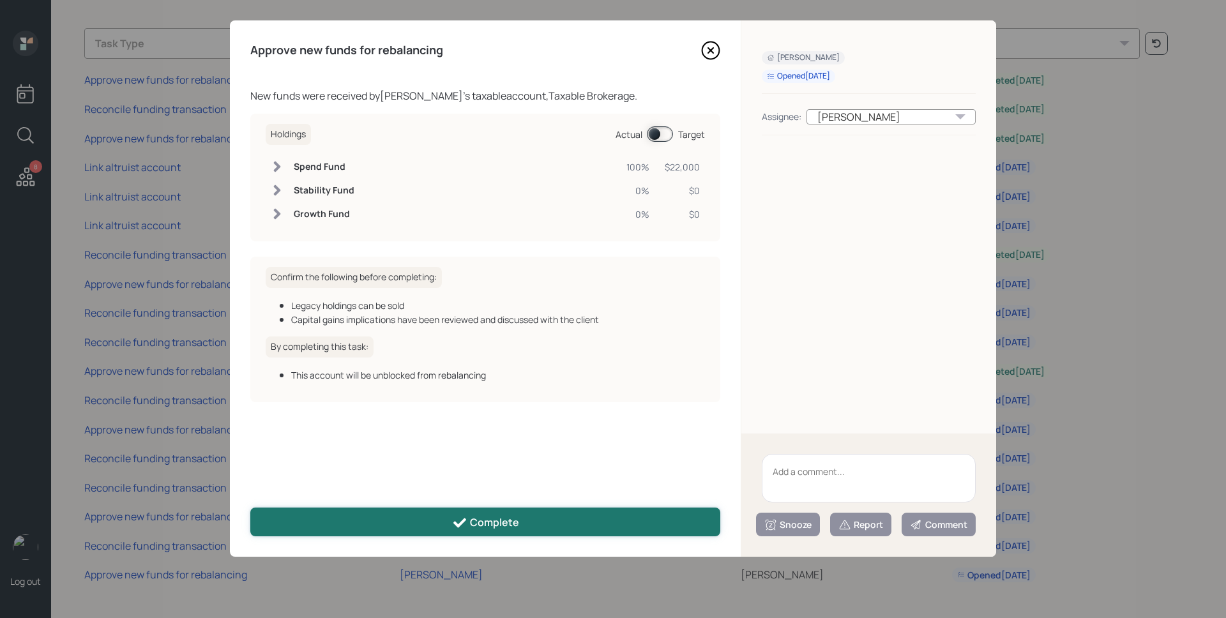
click at [525, 527] on button "Complete" at bounding box center [485, 522] width 470 height 29
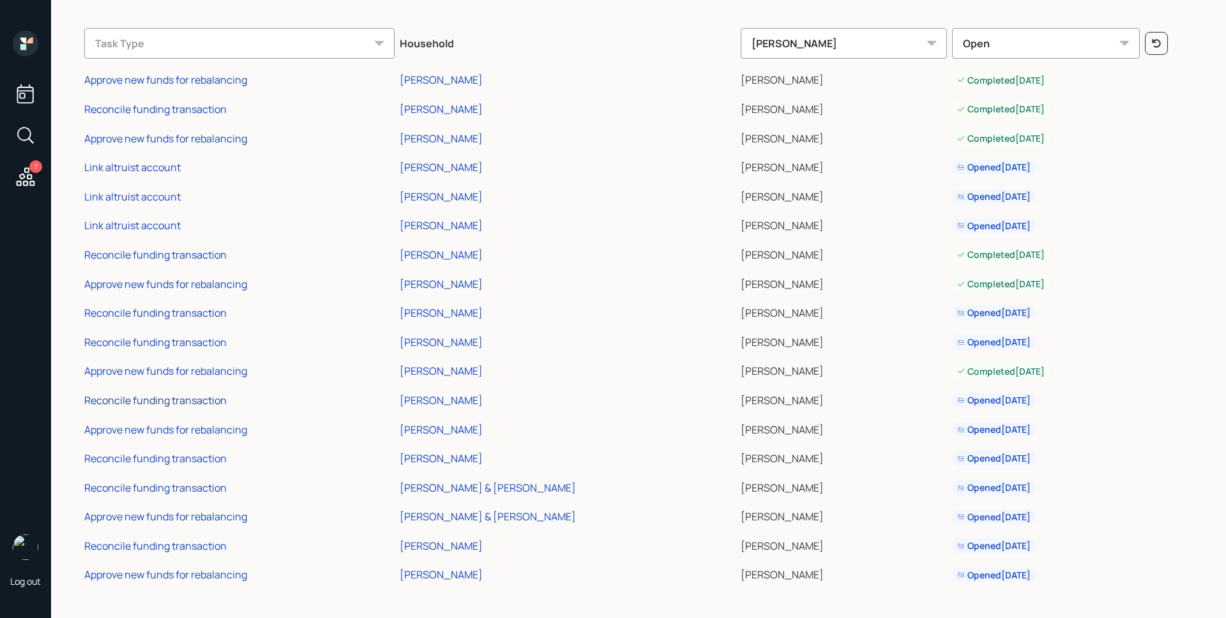
click at [172, 399] on div "Reconcile funding transaction" at bounding box center [155, 400] width 142 height 14
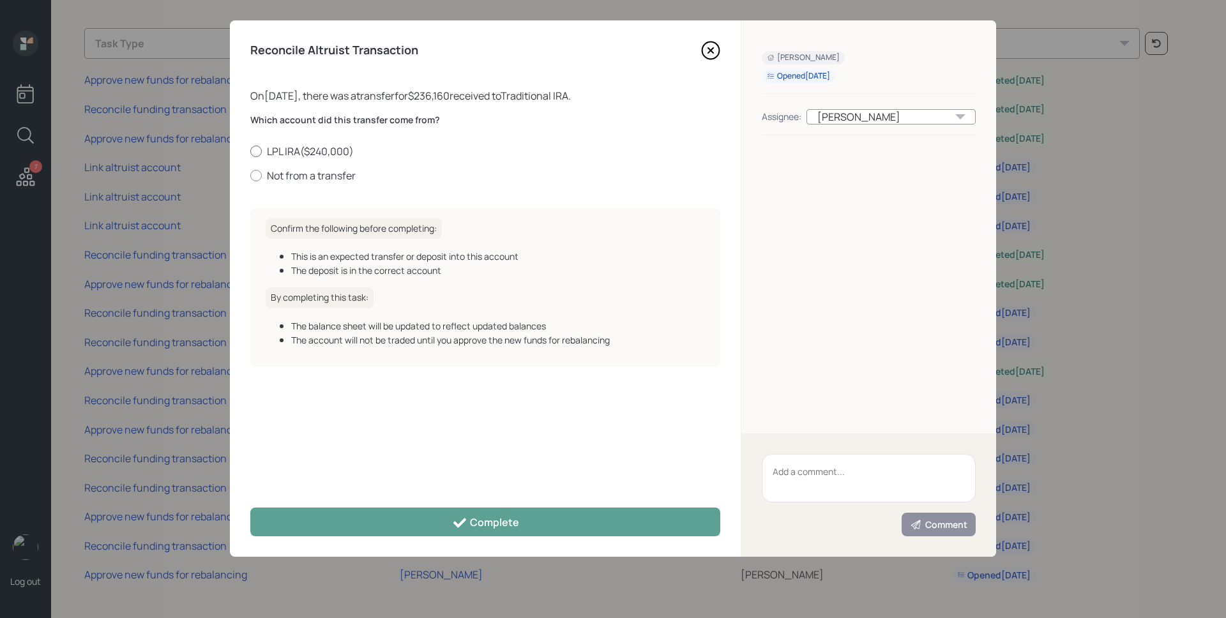
click at [313, 153] on label "LPL IRA ( $240,000 )" at bounding box center [485, 151] width 470 height 14
click at [250, 151] on input "LPL IRA ( $240,000 )" at bounding box center [250, 151] width 1 height 1
radio input "true"
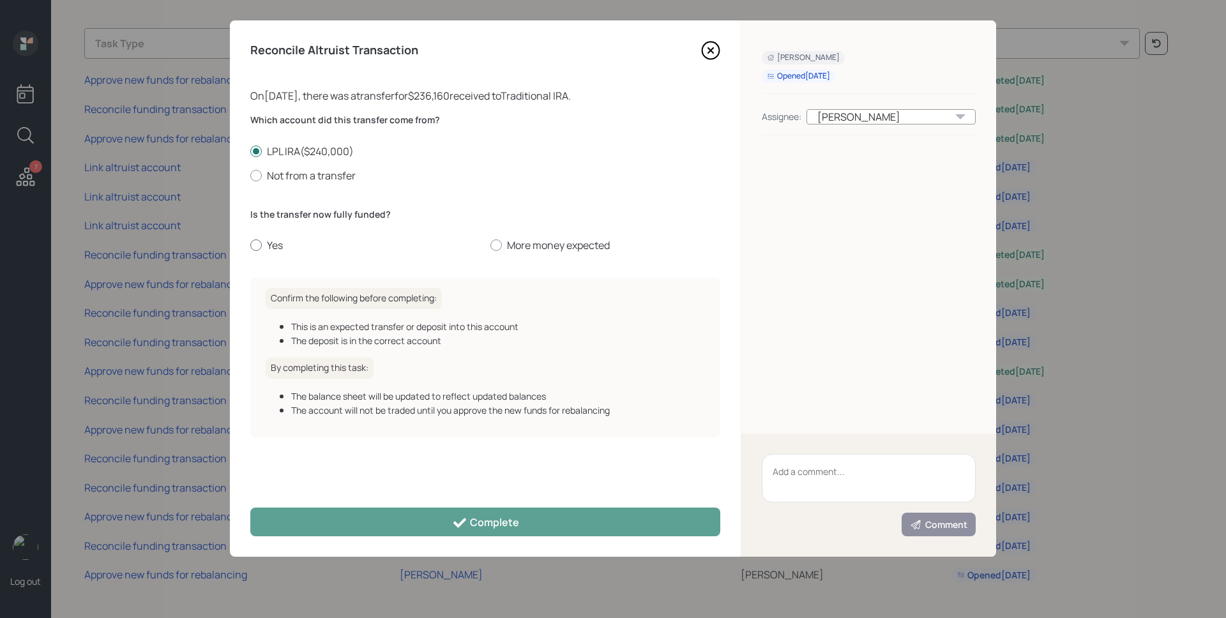
click at [276, 248] on label "Yes" at bounding box center [365, 245] width 230 height 14
click at [250, 246] on input "Yes" at bounding box center [250, 245] width 1 height 1
radio input "true"
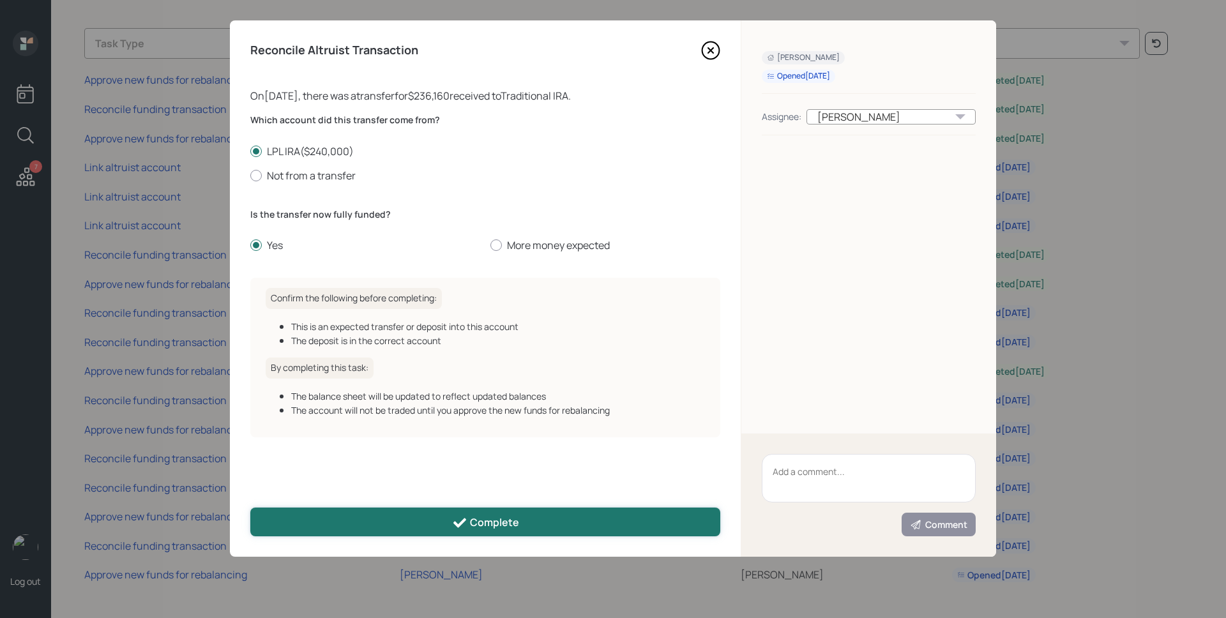
click at [450, 515] on button "Complete" at bounding box center [485, 522] width 470 height 29
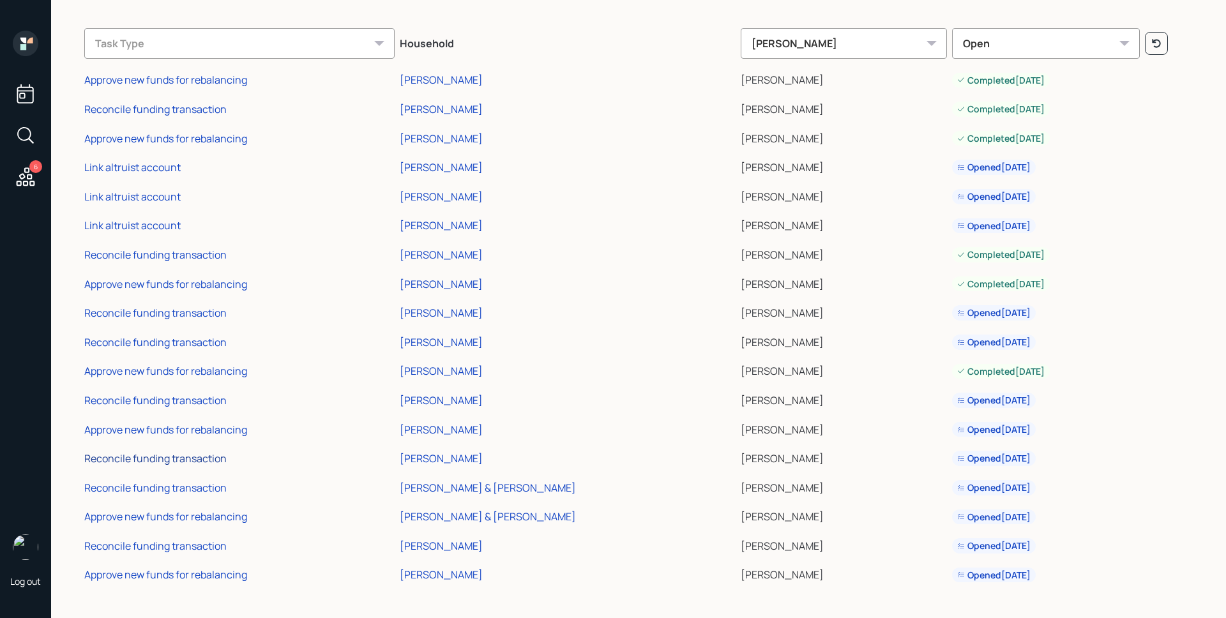
click at [173, 455] on div "Reconcile funding transaction" at bounding box center [155, 459] width 142 height 14
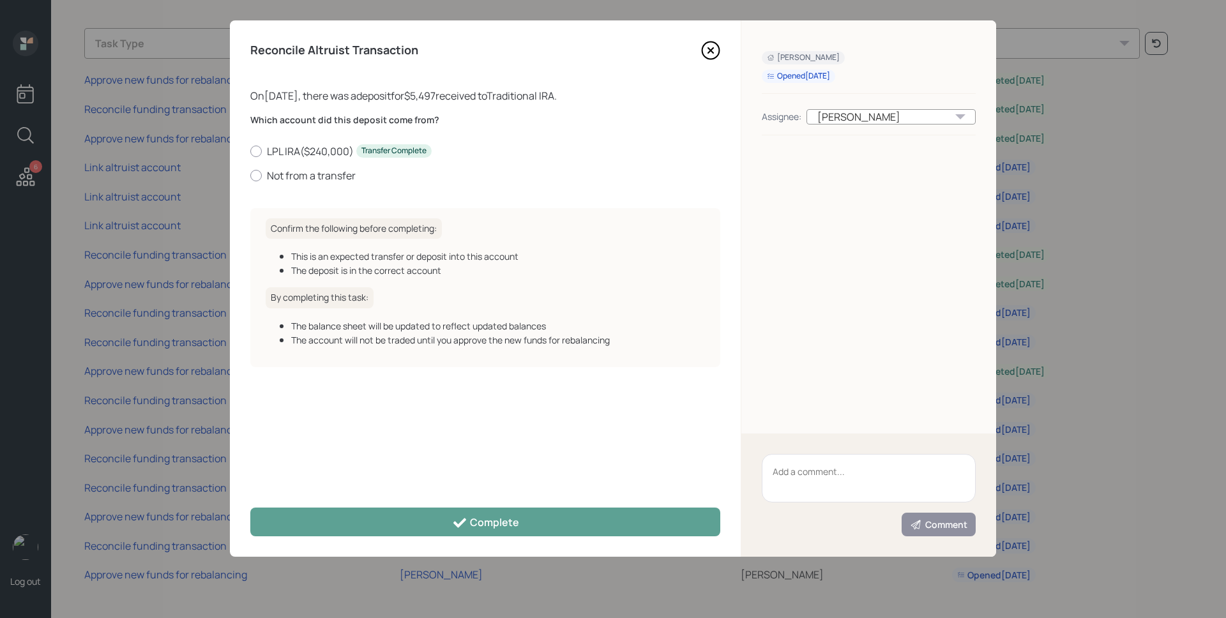
drag, startPoint x: 310, startPoint y: 146, endPoint x: 312, endPoint y: 197, distance: 51.8
click at [309, 146] on label "LPL IRA ( $240,000 ) Transfer Complete" at bounding box center [485, 151] width 470 height 14
click at [250, 151] on input "LPL IRA ( $240,000 ) Transfer Complete" at bounding box center [250, 151] width 1 height 1
radio input "true"
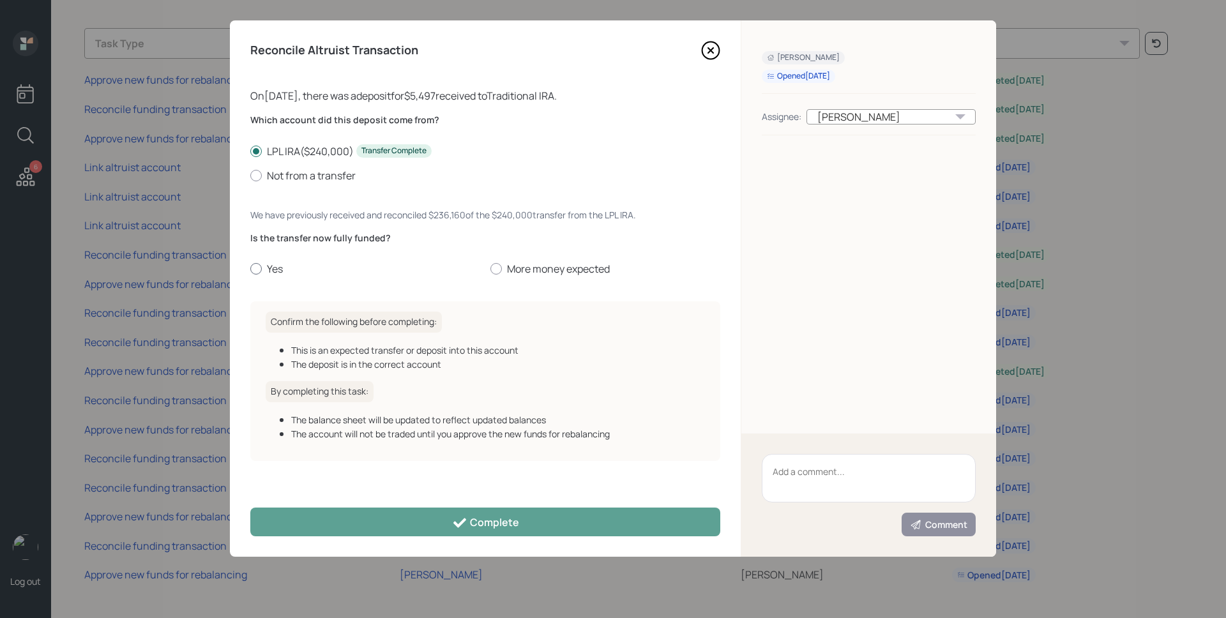
click at [268, 271] on label "Yes" at bounding box center [365, 269] width 230 height 14
click at [250, 270] on input "Yes" at bounding box center [250, 269] width 1 height 1
radio input "true"
click at [400, 498] on div "Reconcile Altruist Transaction On [DATE] , there was a deposit for $5,497 recei…" at bounding box center [485, 288] width 511 height 536
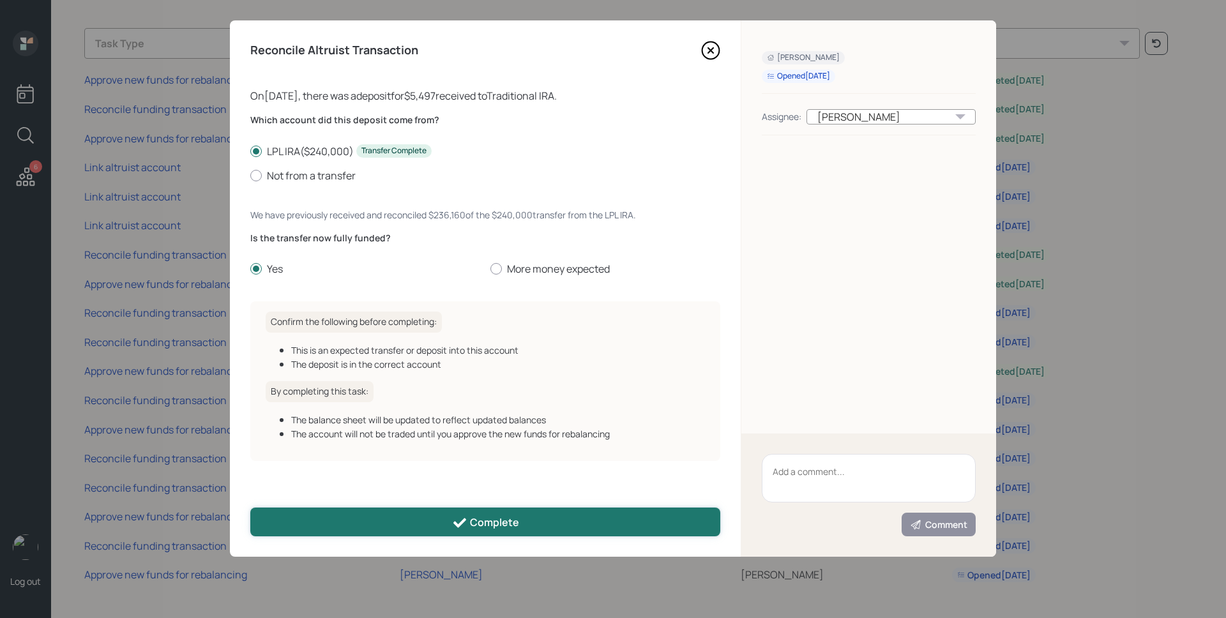
click at [400, 510] on button "Complete" at bounding box center [485, 522] width 470 height 29
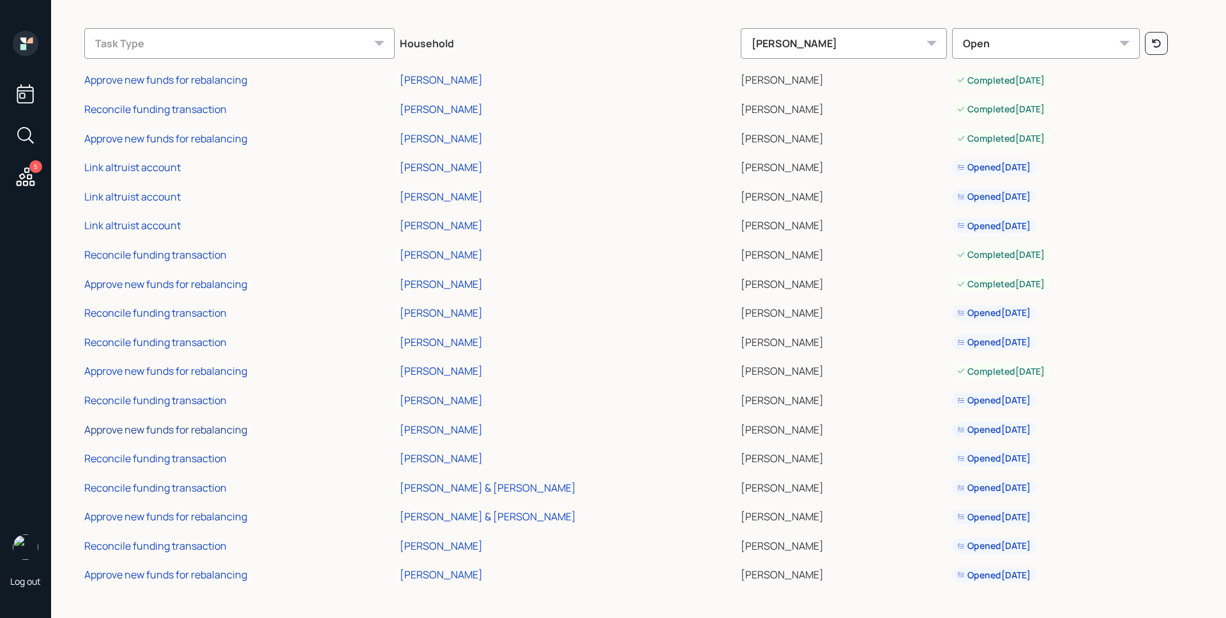
click at [205, 429] on div "Approve new funds for rebalancing" at bounding box center [165, 430] width 163 height 14
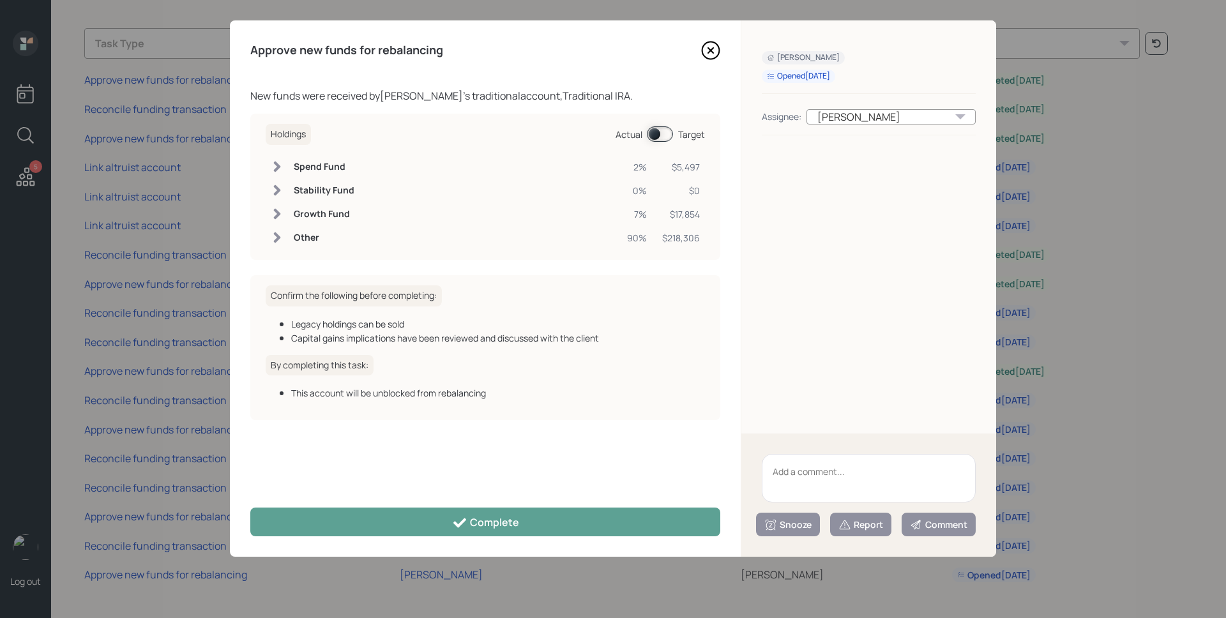
click at [664, 133] on span at bounding box center [660, 133] width 26 height 15
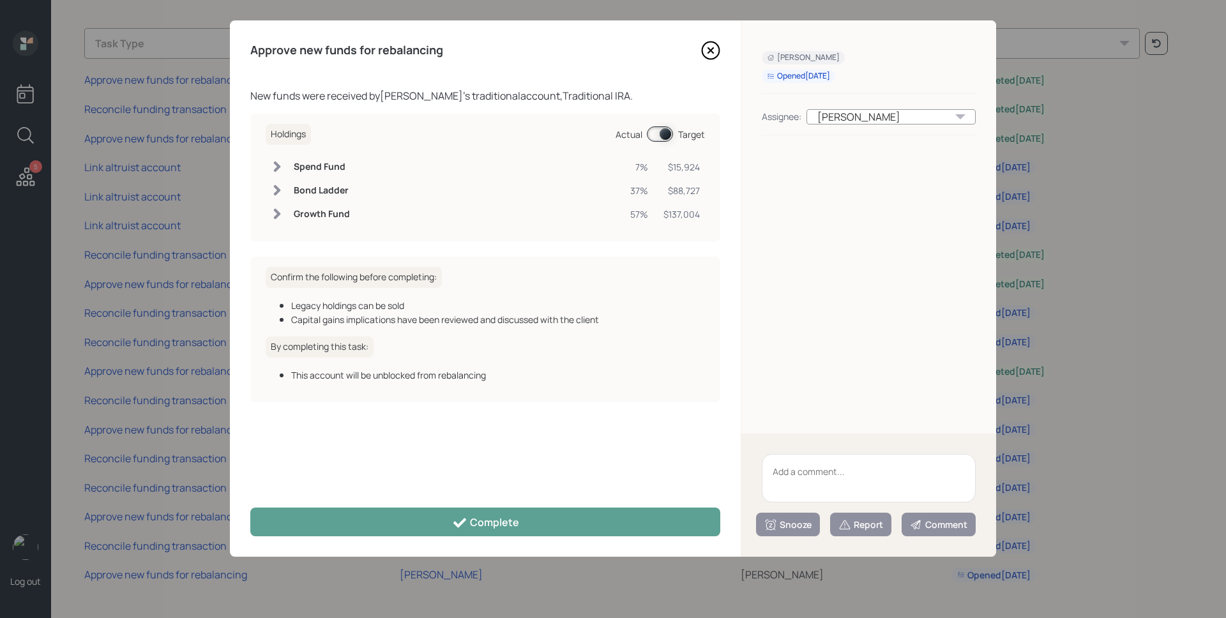
click at [664, 133] on span at bounding box center [660, 133] width 26 height 15
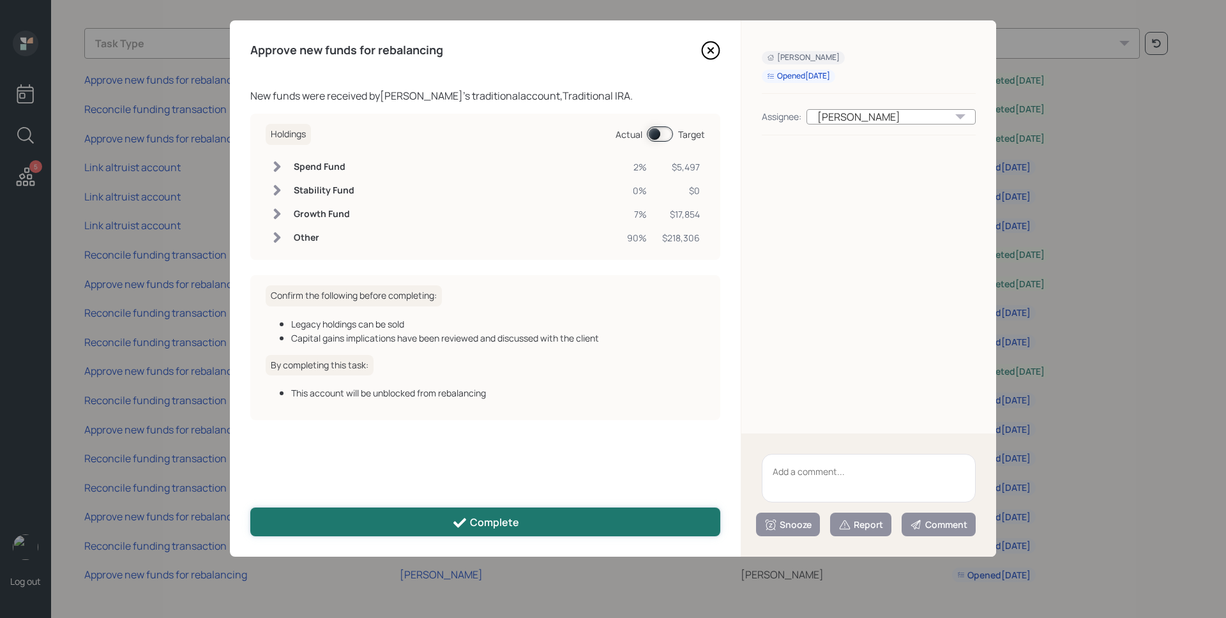
click at [578, 517] on button "Complete" at bounding box center [485, 522] width 470 height 29
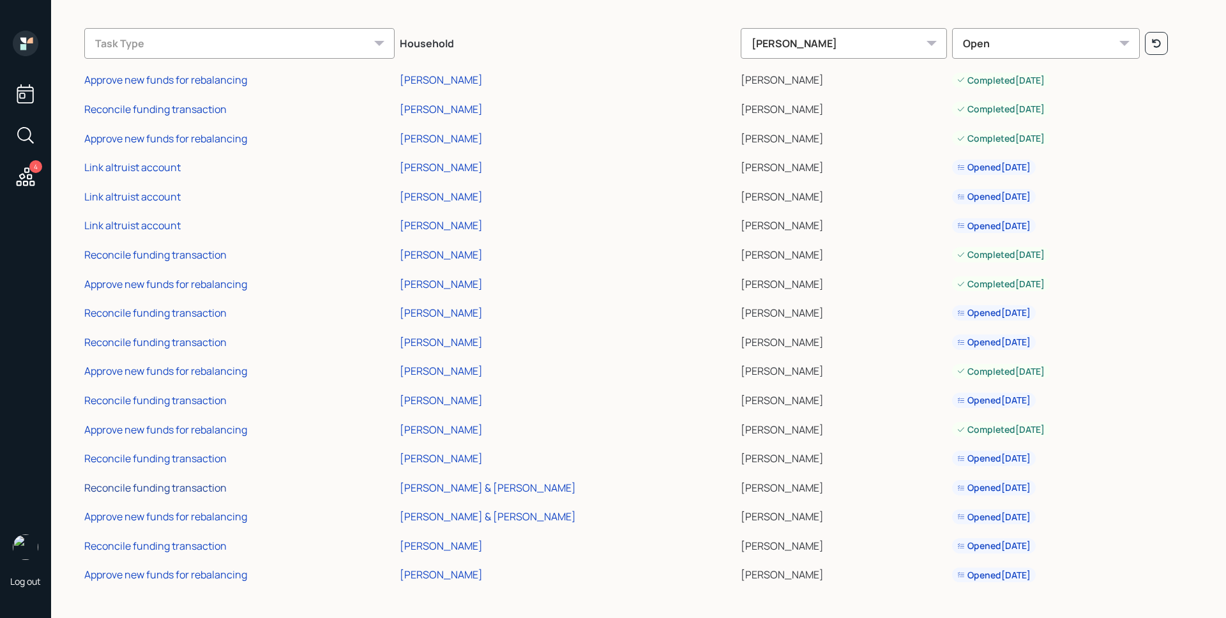
click at [194, 488] on div "Reconcile funding transaction" at bounding box center [155, 488] width 142 height 14
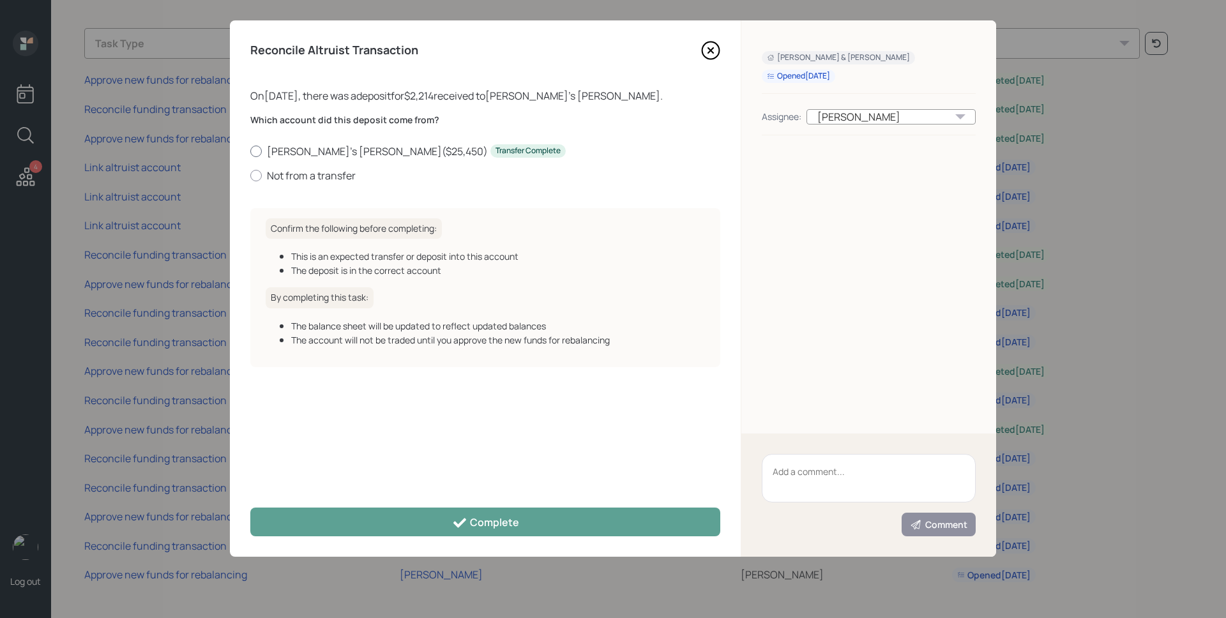
click at [325, 148] on label "[PERSON_NAME]'s [PERSON_NAME] ( $25,450 ) Transfer Complete" at bounding box center [485, 151] width 470 height 14
click at [250, 151] on input "[PERSON_NAME]'s [PERSON_NAME] ( $25,450 ) Transfer Complete" at bounding box center [250, 151] width 1 height 1
radio input "true"
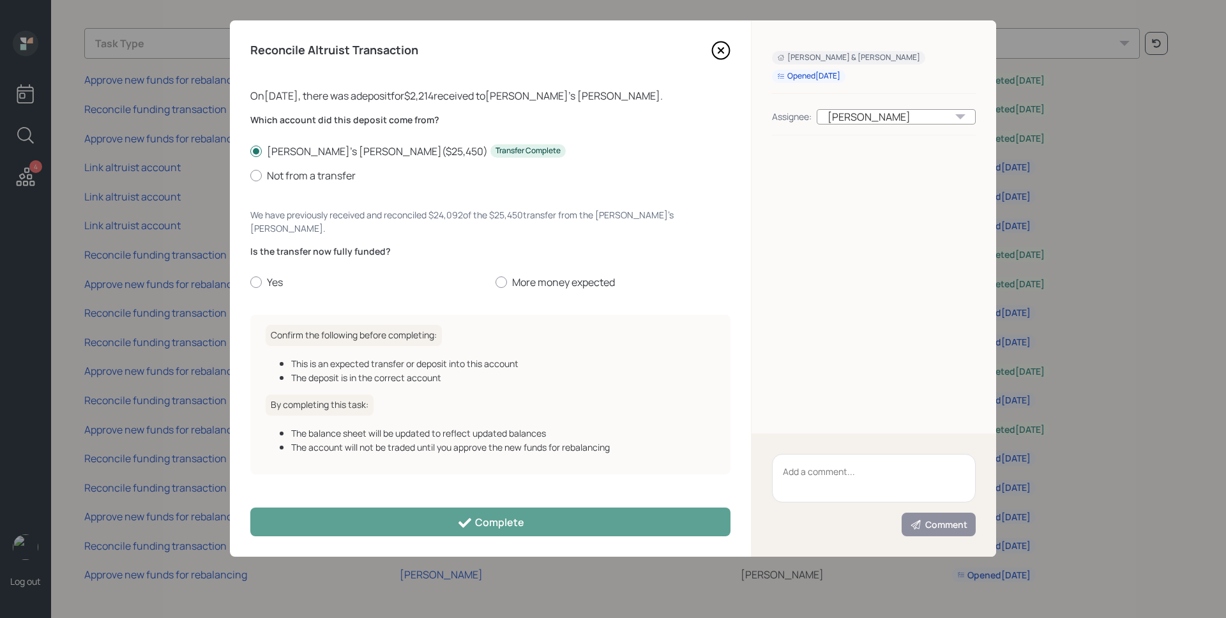
click at [279, 257] on div "Is the transfer now fully funded? Yes More money expected" at bounding box center [490, 267] width 480 height 45
click at [276, 275] on label "Yes" at bounding box center [367, 282] width 235 height 14
click at [250, 282] on input "Yes" at bounding box center [250, 282] width 1 height 1
radio input "true"
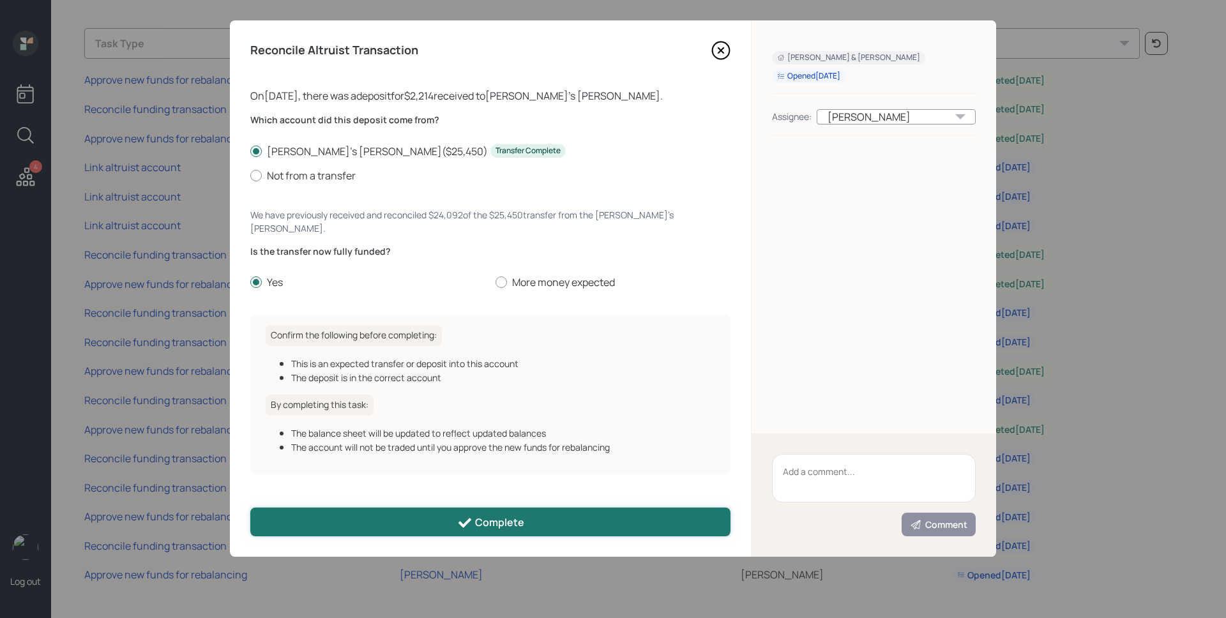
click at [427, 508] on button "Complete" at bounding box center [490, 522] width 480 height 29
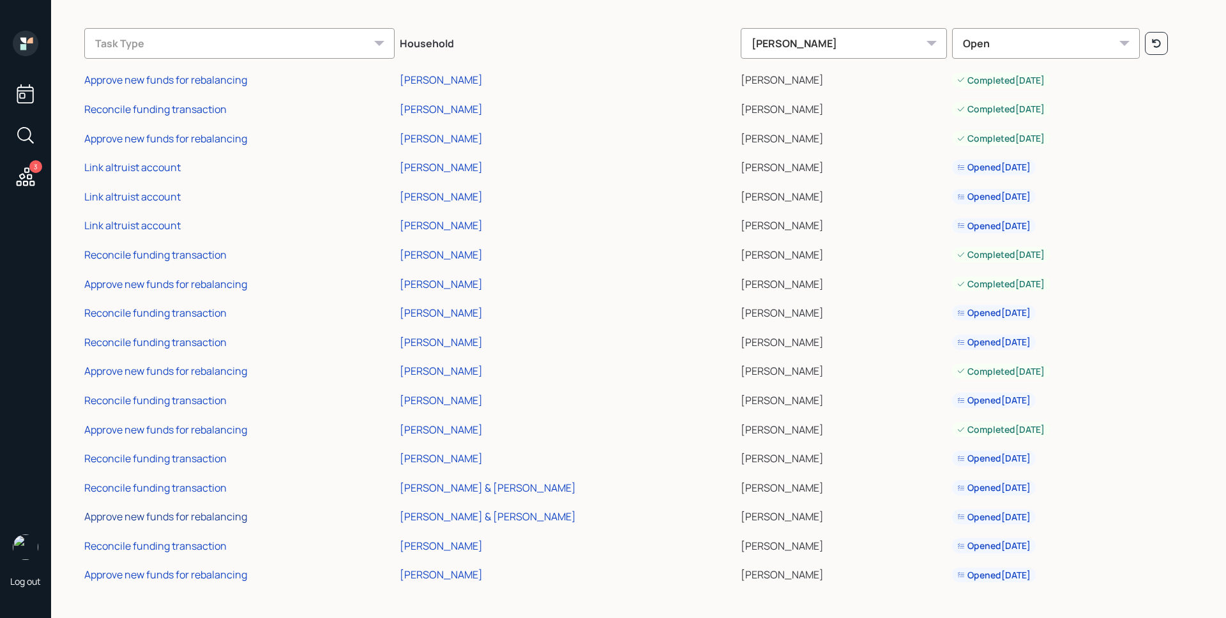
click at [235, 520] on div "Approve new funds for rebalancing" at bounding box center [165, 517] width 163 height 14
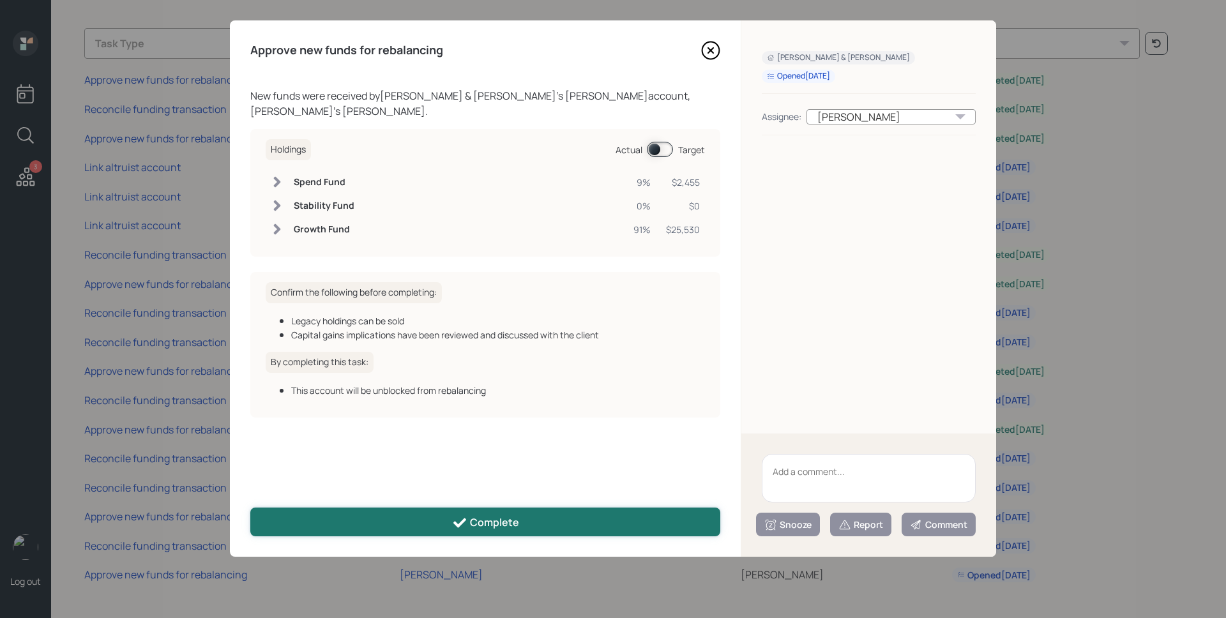
click at [441, 513] on button "Complete" at bounding box center [485, 522] width 470 height 29
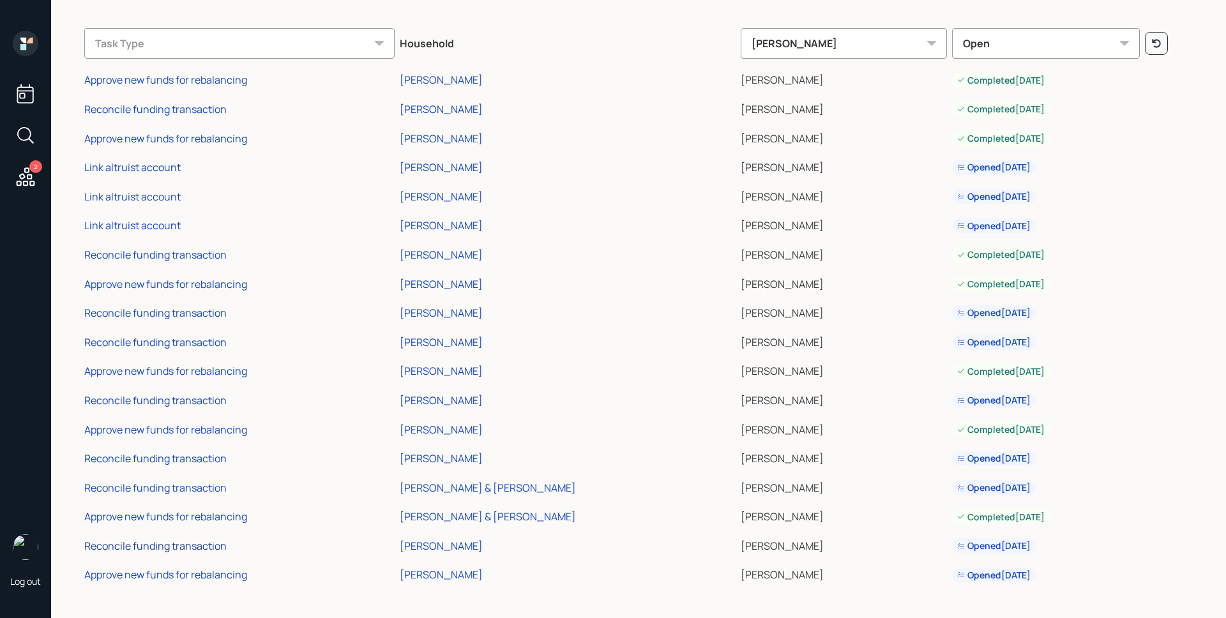
drag, startPoint x: 210, startPoint y: 550, endPoint x: 208, endPoint y: 540, distance: 9.9
click at [210, 549] on div "Reconcile funding transaction" at bounding box center [155, 546] width 142 height 14
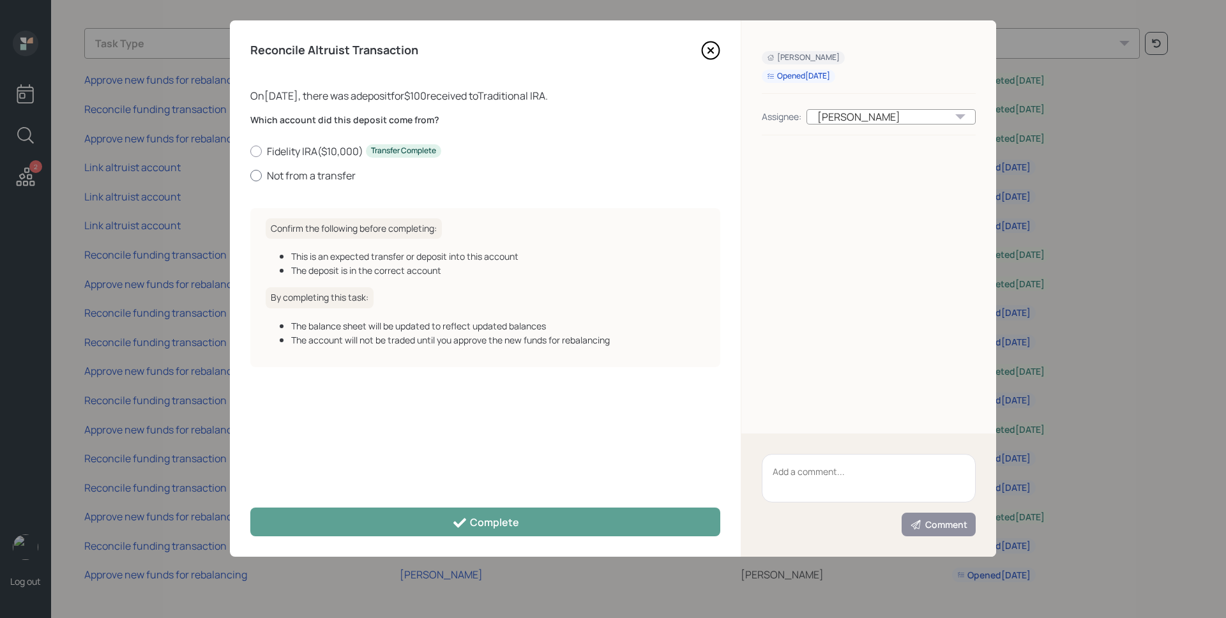
click at [311, 171] on label "Not from a transfer" at bounding box center [485, 176] width 470 height 14
click at [250, 175] on input "Not from a transfer" at bounding box center [250, 175] width 1 height 1
radio input "true"
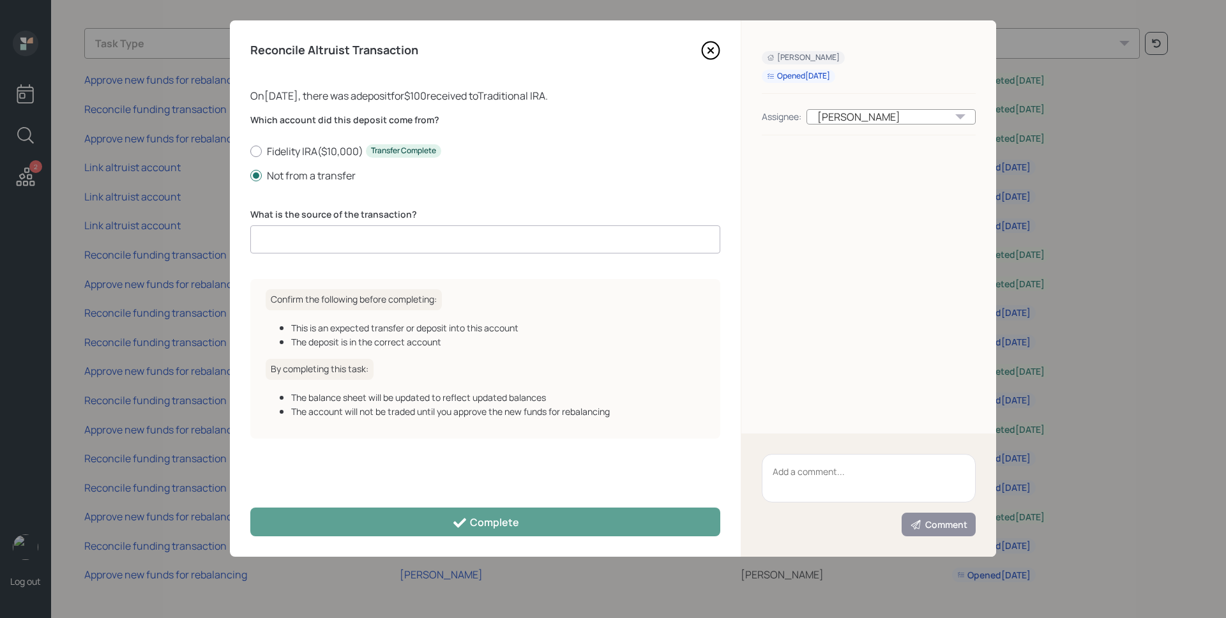
click at [324, 220] on label "What is the source of the transaction?" at bounding box center [485, 214] width 470 height 13
click at [326, 234] on input at bounding box center [485, 239] width 470 height 28
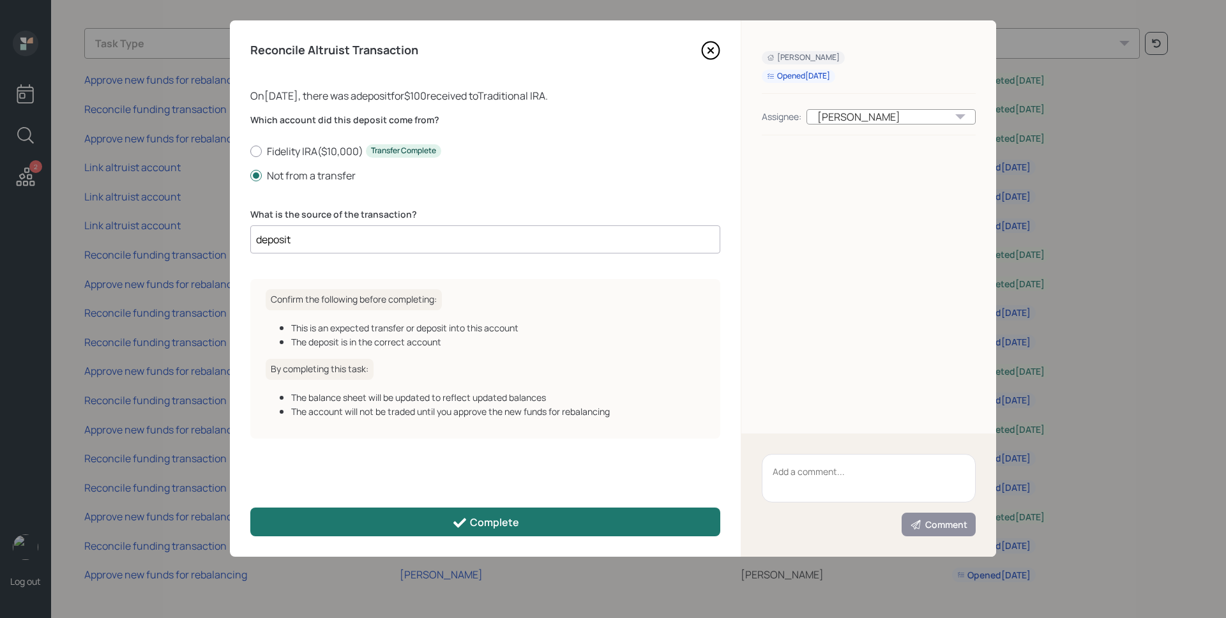
type input "deposit"
click at [428, 512] on button "Complete" at bounding box center [485, 522] width 470 height 29
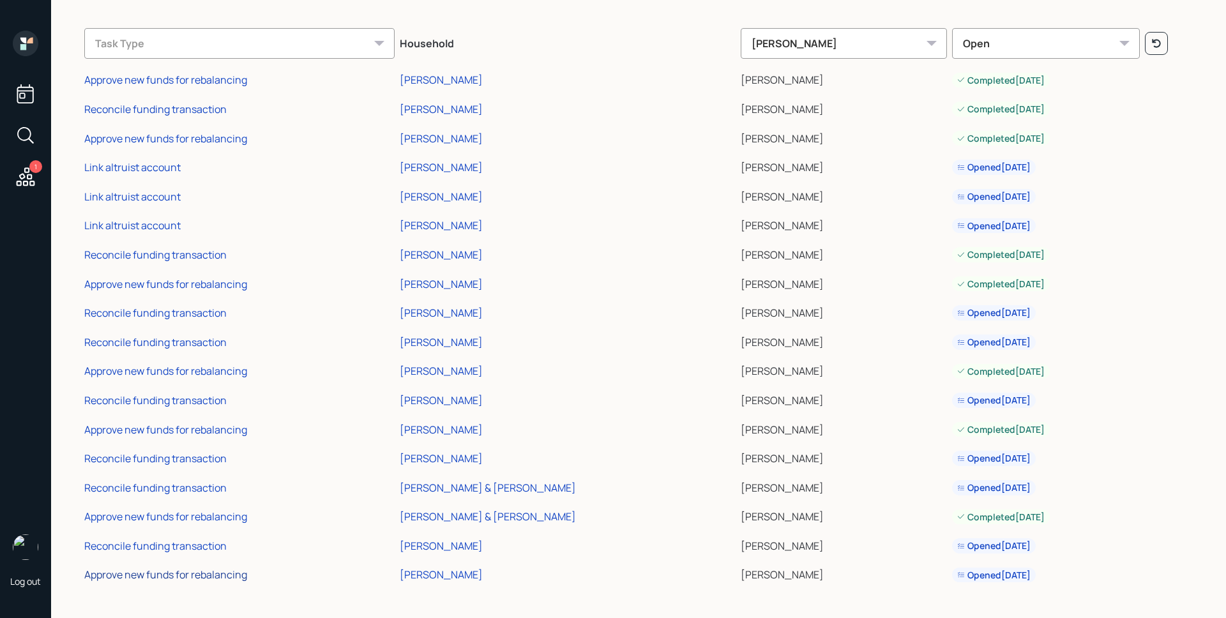
click at [229, 581] on div "Approve new funds for rebalancing" at bounding box center [165, 575] width 163 height 14
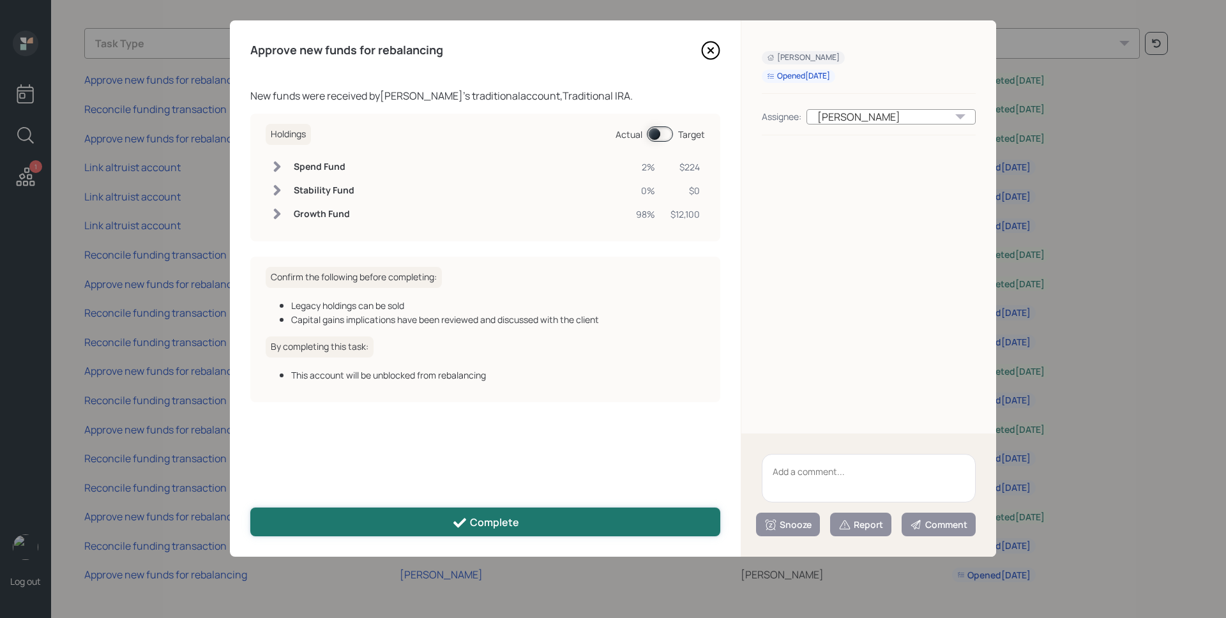
click at [523, 525] on button "Complete" at bounding box center [485, 522] width 470 height 29
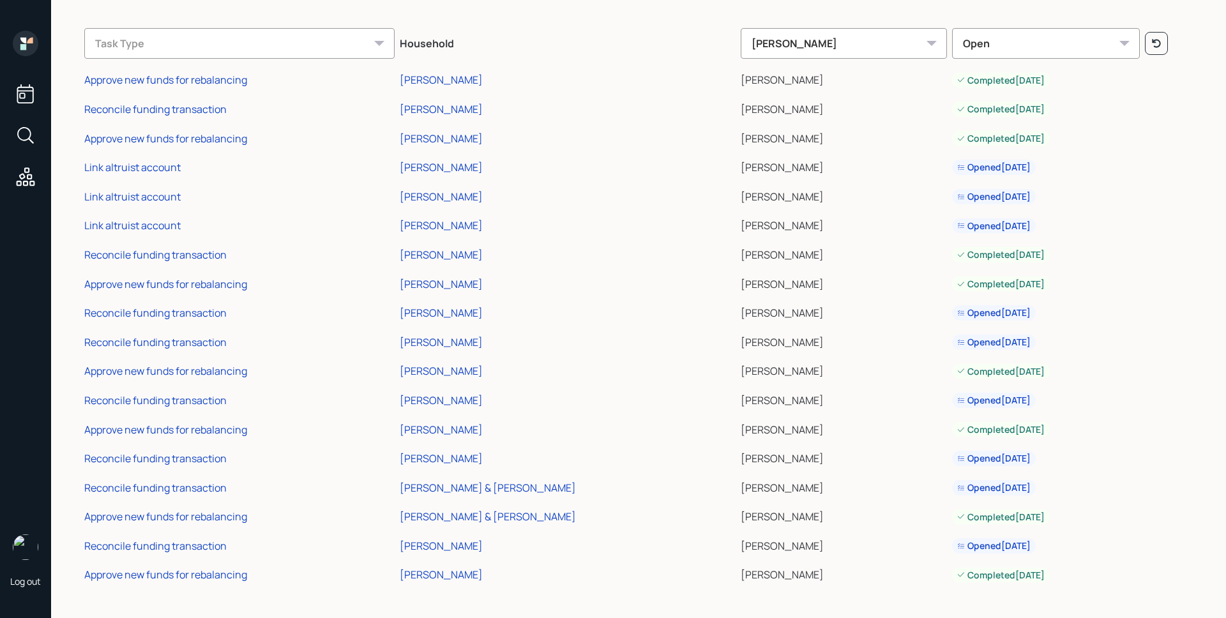
click at [36, 44] on icon at bounding box center [26, 44] width 26 height 26
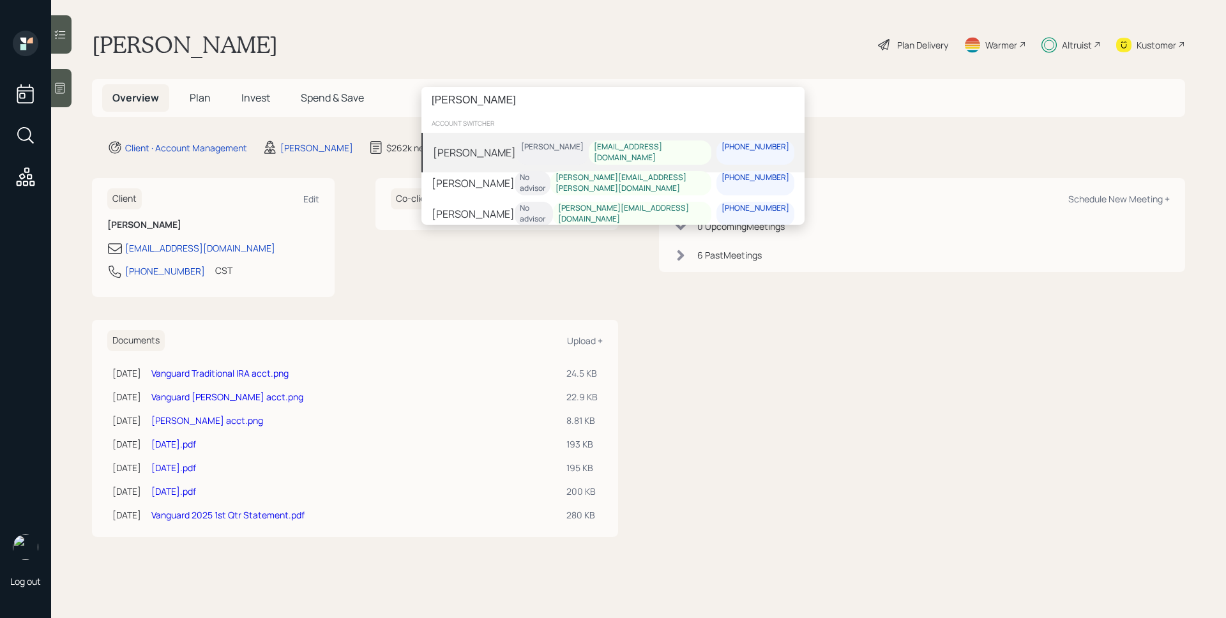
type input "[PERSON_NAME]"
click at [496, 160] on div "[PERSON_NAME] [PERSON_NAME] [EMAIL_ADDRESS][DOMAIN_NAME] [PHONE_NUMBER]" at bounding box center [613, 153] width 383 height 40
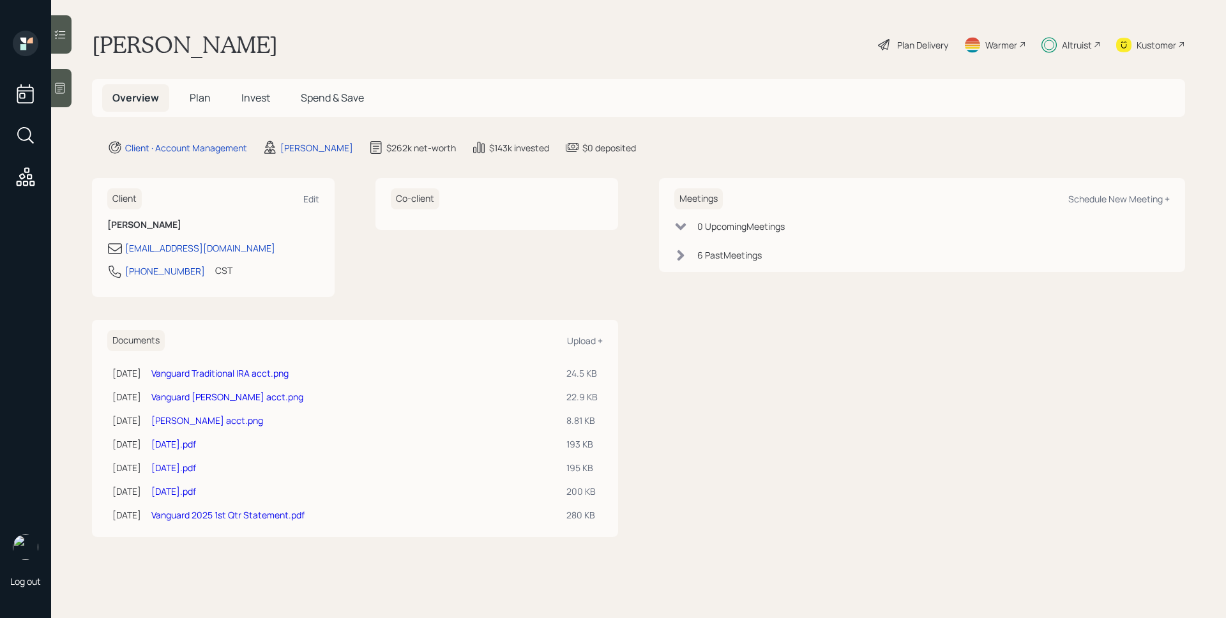
click at [209, 101] on h5 "Plan" at bounding box center [200, 97] width 42 height 27
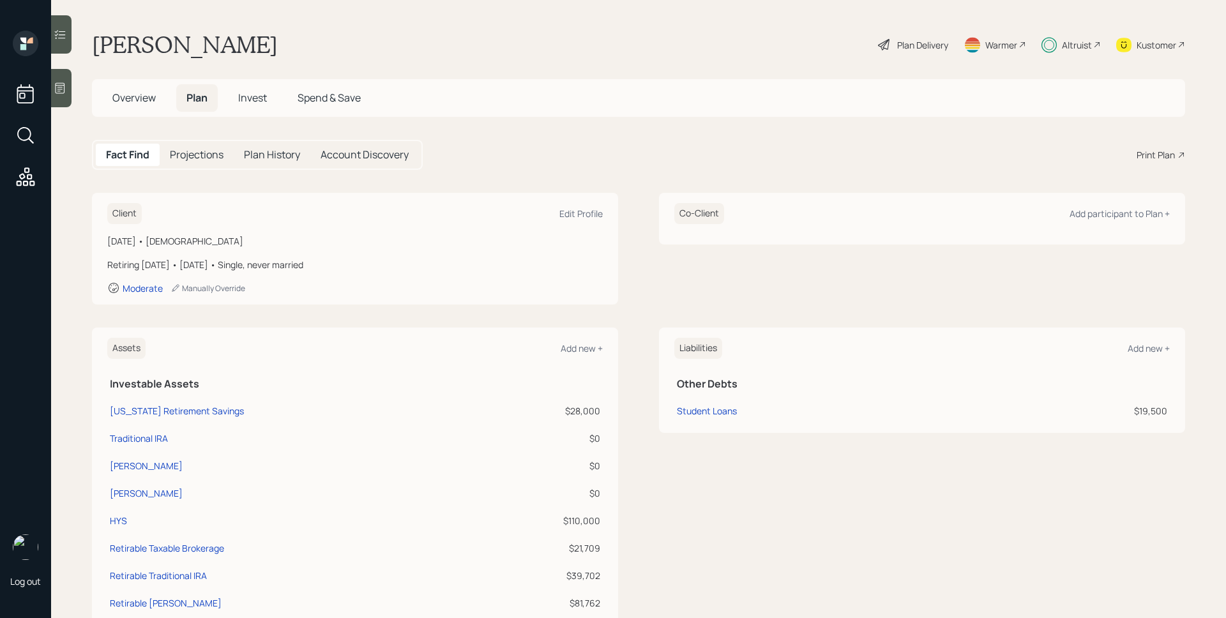
click at [258, 104] on span "Invest" at bounding box center [252, 98] width 29 height 14
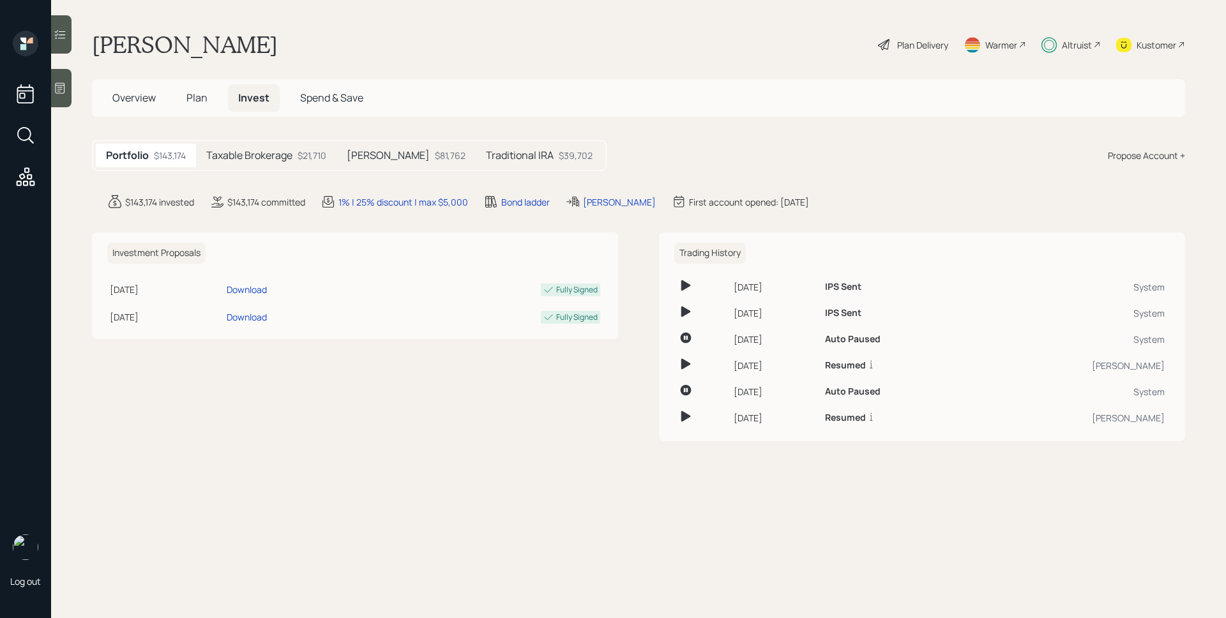
click at [271, 155] on h5 "Taxable Brokerage" at bounding box center [249, 155] width 86 height 12
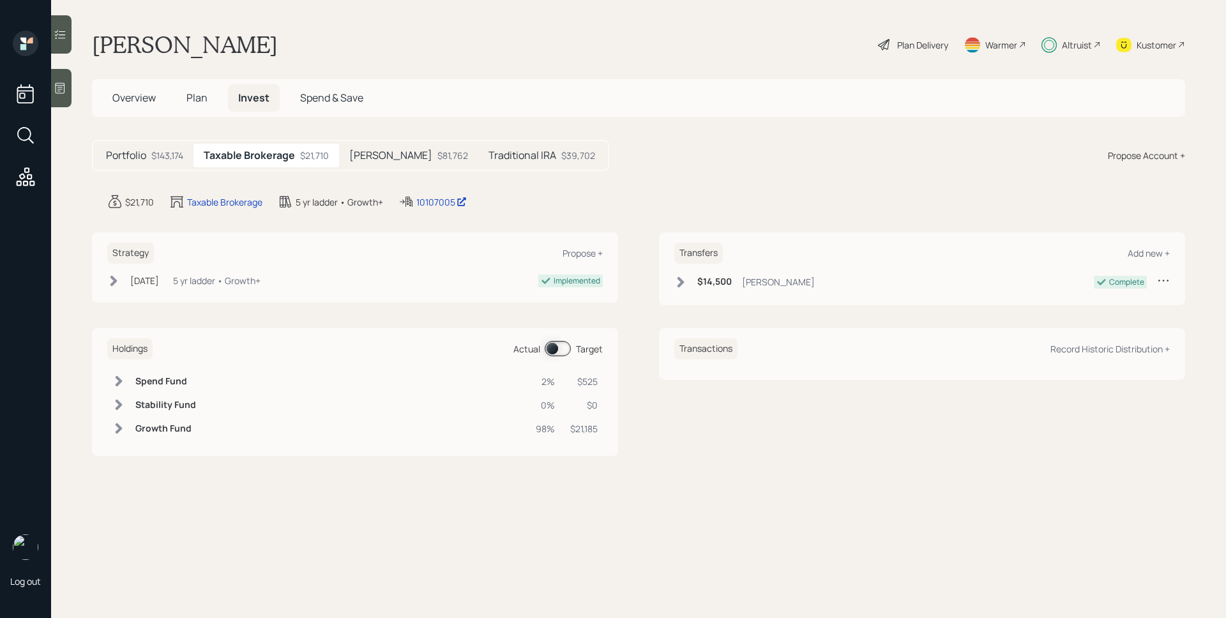
click at [477, 97] on div "Overview Plan Invest Spend & Save" at bounding box center [638, 98] width 1093 height 38
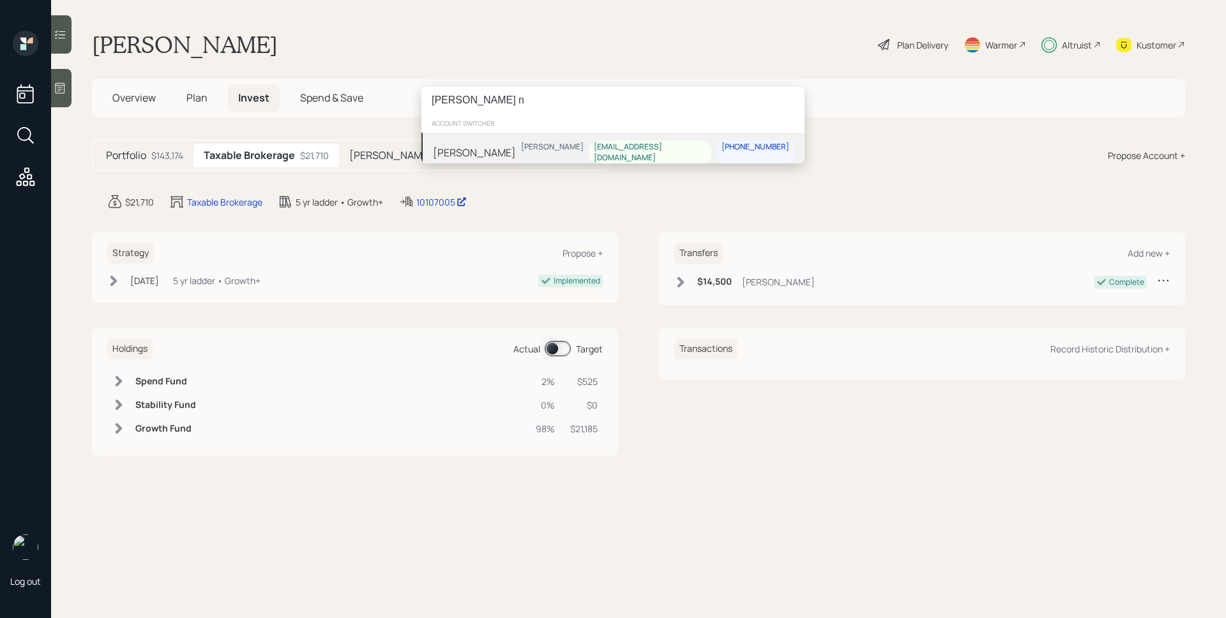
type input "emeka n"
click at [514, 149] on div "[PERSON_NAME]" at bounding box center [474, 151] width 83 height 15
